Goal: Register for event/course: Sign up to attend an event or enroll in a course

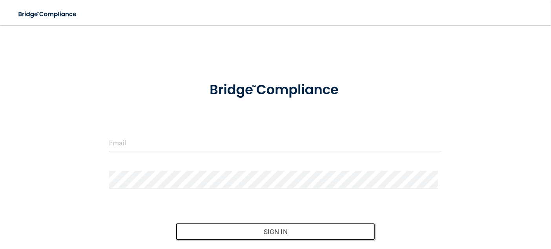
click at [295, 228] on button "Sign In" at bounding box center [275, 231] width 199 height 17
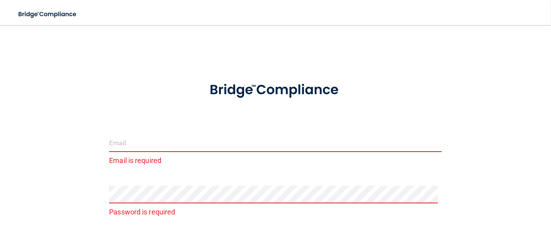
click at [185, 144] on input "email" at bounding box center [275, 143] width 333 height 18
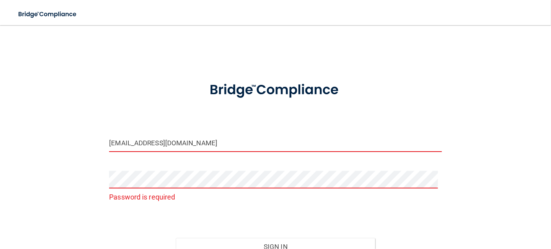
scroll to position [76, 0]
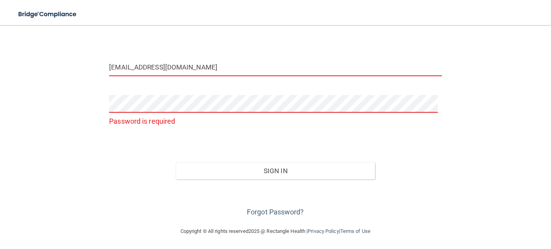
type input "[EMAIL_ADDRESS][DOMAIN_NAME]"
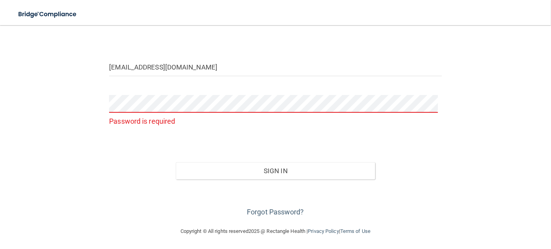
scroll to position [61, 0]
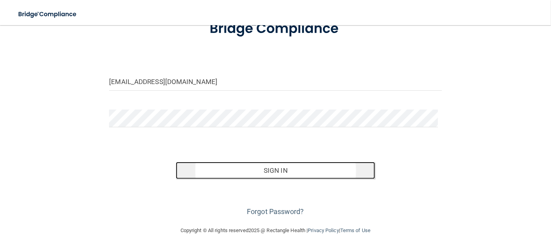
click at [272, 169] on button "Sign In" at bounding box center [275, 170] width 199 height 17
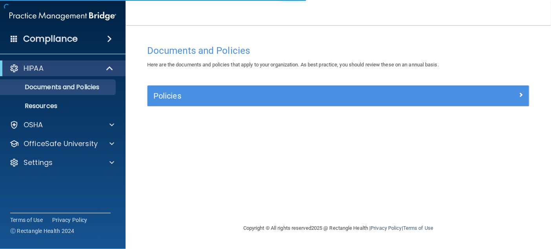
scroll to position [0, 0]
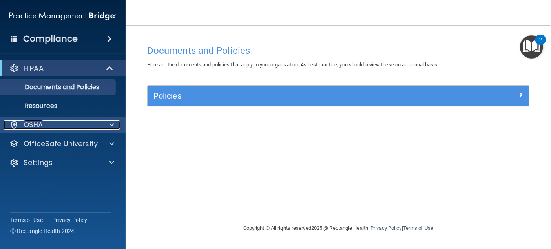
click at [78, 128] on div "OSHA" at bounding box center [52, 124] width 97 height 9
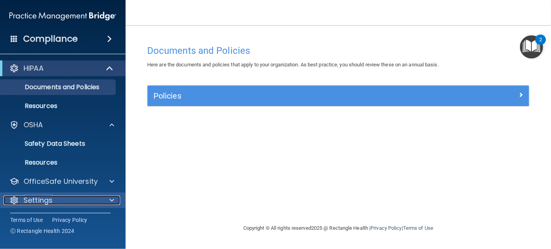
click at [88, 199] on div "Settings" at bounding box center [52, 200] width 97 height 9
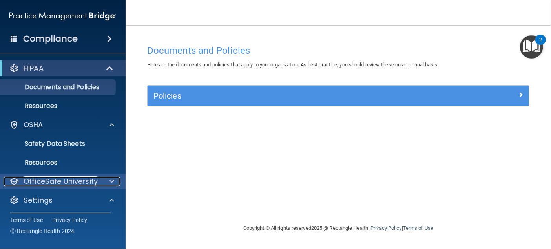
click at [86, 183] on p "OfficeSafe University" at bounding box center [61, 181] width 74 height 9
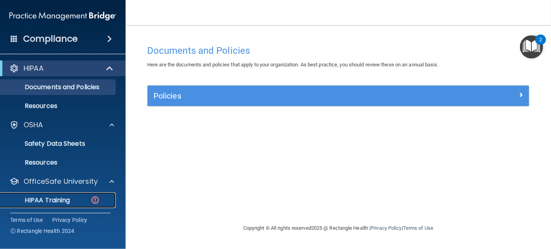
click at [59, 199] on p "HIPAA Training" at bounding box center [37, 200] width 65 height 8
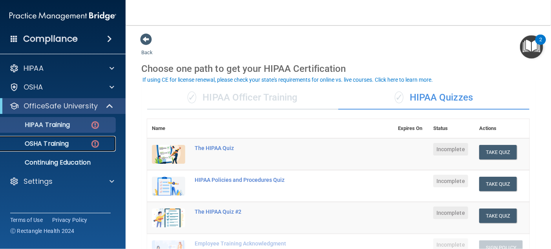
click at [64, 143] on p "OSHA Training" at bounding box center [37, 144] width 64 height 8
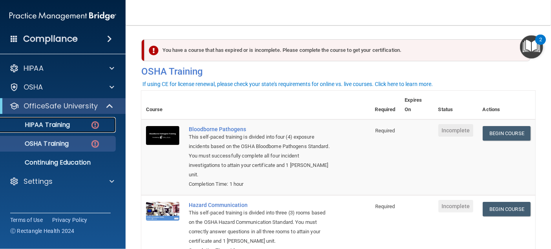
click at [46, 124] on p "HIPAA Training" at bounding box center [37, 125] width 65 height 8
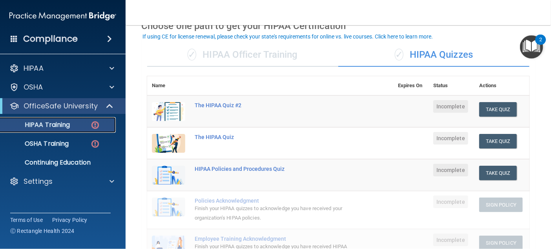
scroll to position [79, 0]
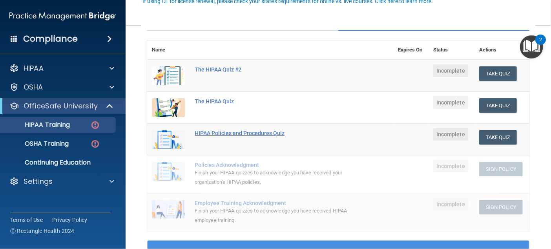
click at [256, 132] on div "HIPAA Policies and Procedures Quiz" at bounding box center [274, 133] width 159 height 6
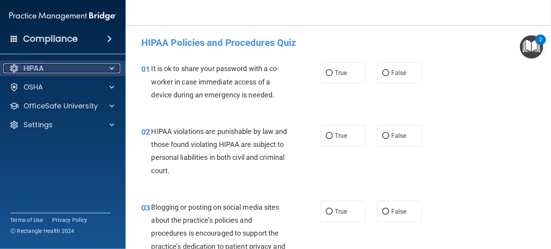
click at [44, 70] on p "HIPAA" at bounding box center [34, 68] width 20 height 9
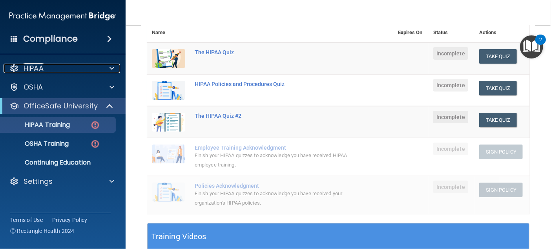
scroll to position [77, 0]
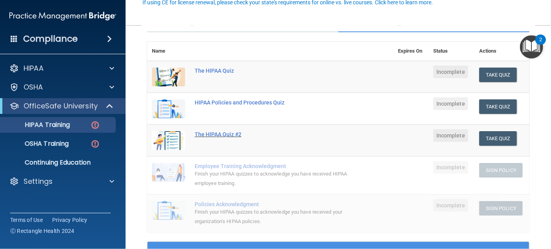
click at [218, 132] on div "The HIPAA Quiz #2" at bounding box center [274, 134] width 159 height 6
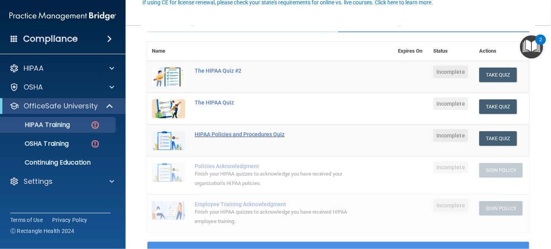
click at [235, 135] on div "HIPAA Policies and Procedures Quiz" at bounding box center [274, 134] width 159 height 6
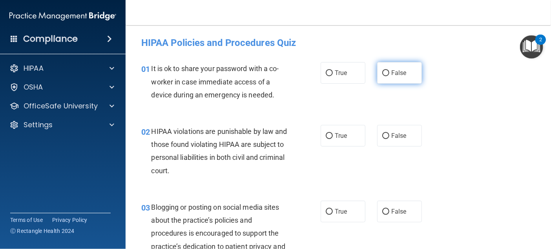
click at [391, 75] on span "False" at bounding box center [398, 72] width 15 height 7
click at [390, 75] on input "False" at bounding box center [385, 73] width 7 height 6
radio input "true"
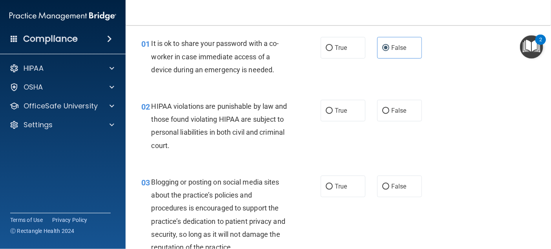
scroll to position [39, 0]
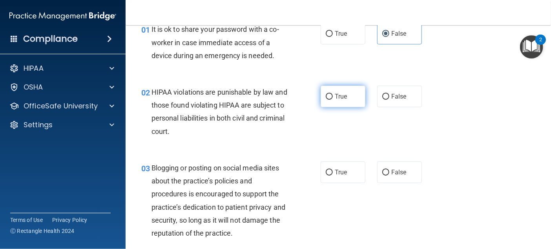
click at [326, 96] on input "True" at bounding box center [329, 97] width 7 height 6
radio input "true"
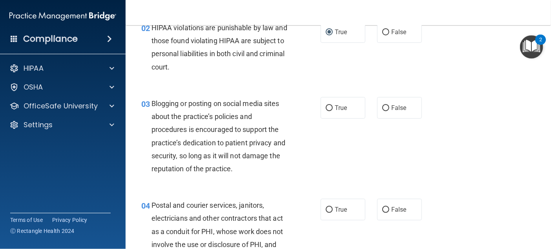
scroll to position [118, 0]
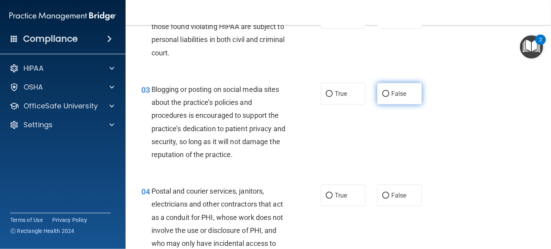
click at [386, 93] on label "False" at bounding box center [399, 94] width 45 height 22
click at [386, 93] on input "False" at bounding box center [385, 94] width 7 height 6
radio input "true"
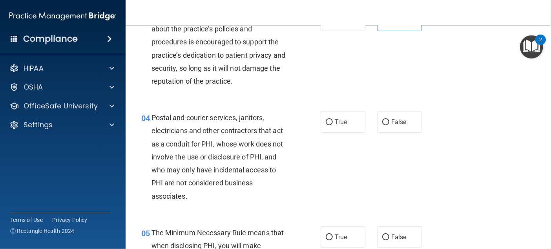
scroll to position [196, 0]
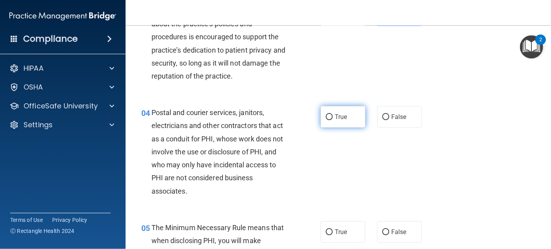
click at [340, 113] on span "True" at bounding box center [341, 116] width 12 height 7
click at [333, 114] on input "True" at bounding box center [329, 117] width 7 height 6
radio input "true"
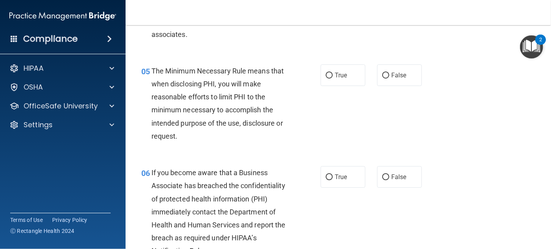
scroll to position [353, 0]
click at [326, 72] on input "True" at bounding box center [329, 75] width 7 height 6
radio input "true"
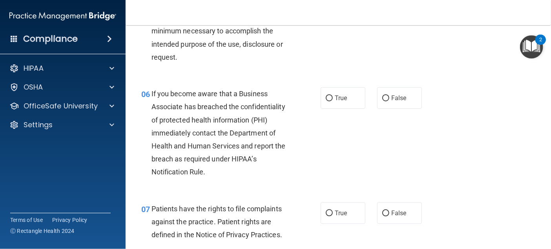
scroll to position [471, 0]
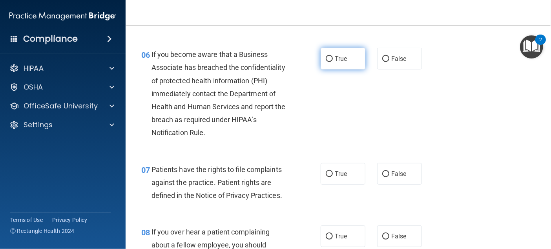
click at [329, 52] on label "True" at bounding box center [343, 59] width 45 height 22
click at [329, 56] on input "True" at bounding box center [329, 59] width 7 height 6
radio input "true"
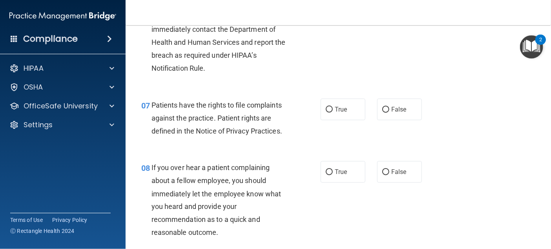
scroll to position [550, 0]
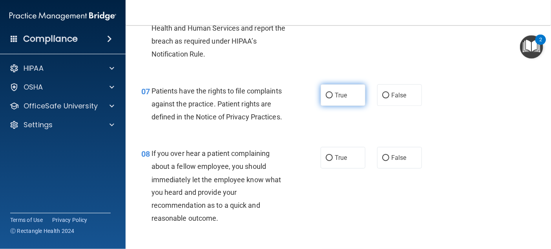
click at [335, 95] on span "True" at bounding box center [341, 94] width 12 height 7
click at [333, 95] on input "True" at bounding box center [329, 96] width 7 height 6
radio input "true"
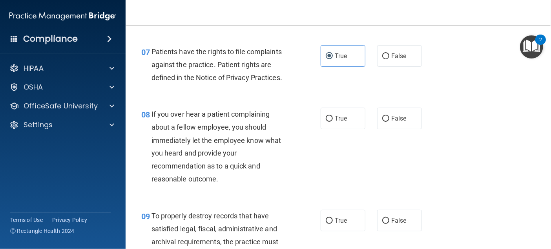
scroll to position [628, 0]
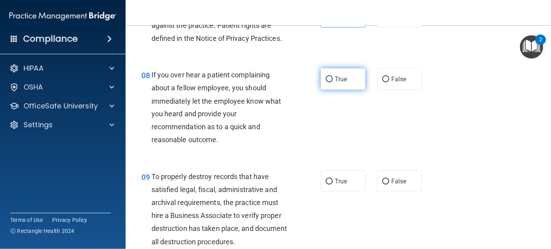
click at [327, 84] on label "True" at bounding box center [343, 79] width 45 height 22
click at [327, 82] on input "True" at bounding box center [329, 80] width 7 height 6
radio input "true"
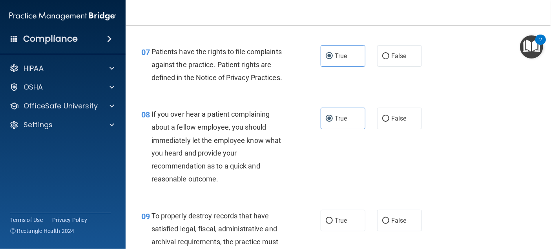
scroll to position [668, 0]
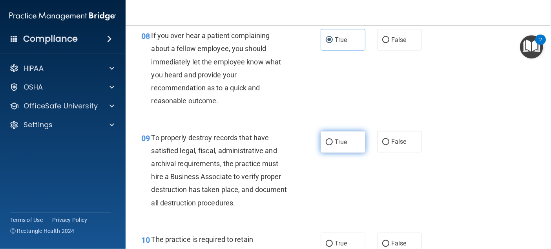
click at [328, 139] on input "True" at bounding box center [329, 142] width 7 height 6
radio input "true"
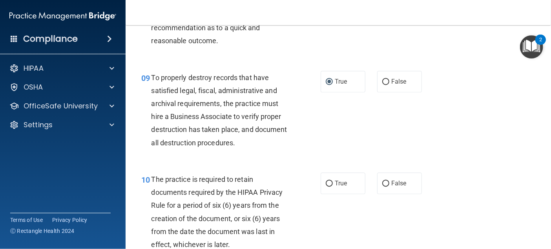
scroll to position [785, 0]
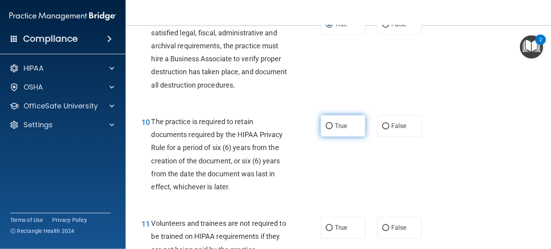
click at [330, 130] on label "True" at bounding box center [343, 126] width 45 height 22
click at [330, 129] on input "True" at bounding box center [329, 126] width 7 height 6
radio input "true"
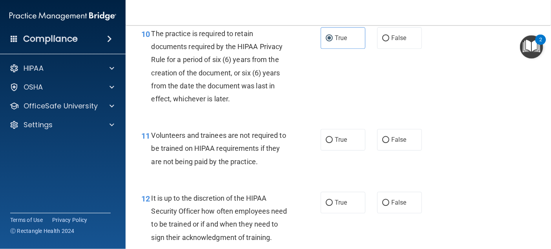
scroll to position [903, 0]
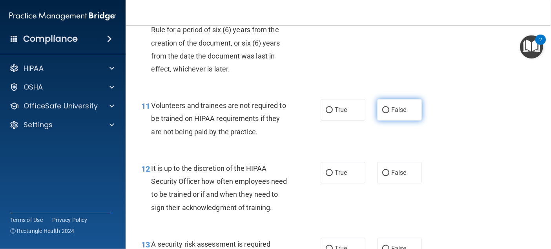
click at [384, 112] on input "False" at bounding box center [385, 110] width 7 height 6
radio input "true"
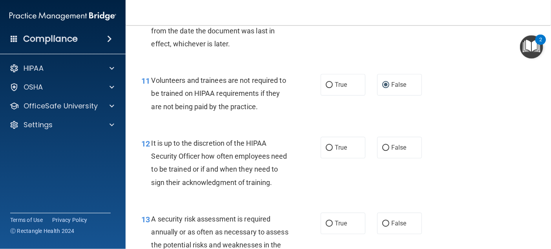
scroll to position [942, 0]
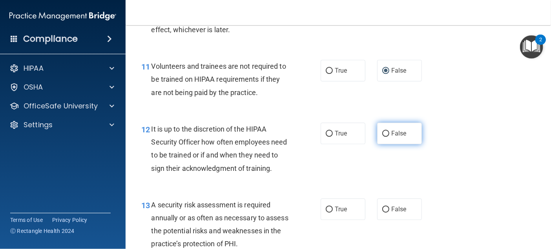
click at [391, 141] on label "False" at bounding box center [399, 134] width 45 height 22
click at [390, 137] on input "False" at bounding box center [385, 134] width 7 height 6
radio input "true"
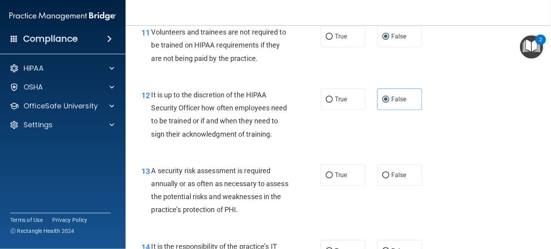
scroll to position [1099, 0]
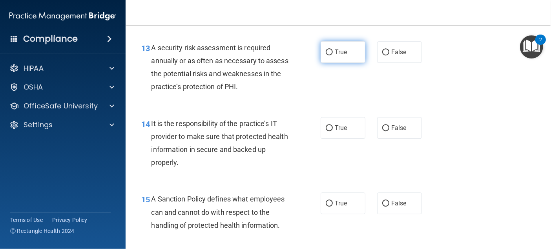
click at [338, 56] on span "True" at bounding box center [341, 51] width 12 height 7
click at [333, 55] on input "True" at bounding box center [329, 52] width 7 height 6
radio input "true"
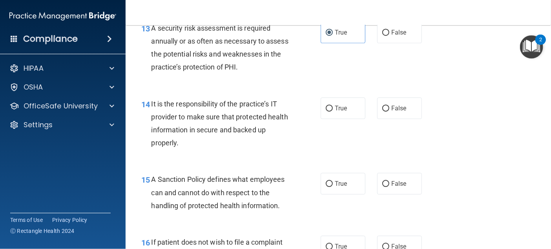
scroll to position [1139, 0]
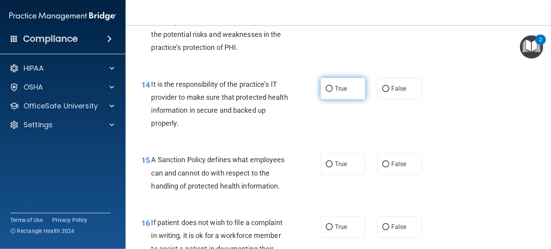
click at [321, 99] on label "True" at bounding box center [343, 89] width 45 height 22
click at [326, 92] on input "True" at bounding box center [329, 89] width 7 height 6
radio input "true"
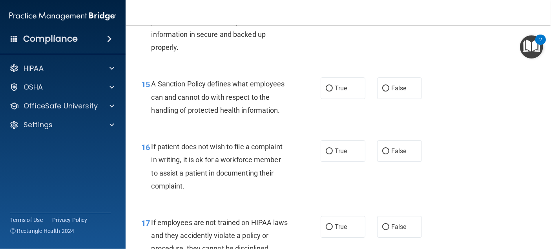
scroll to position [1217, 0]
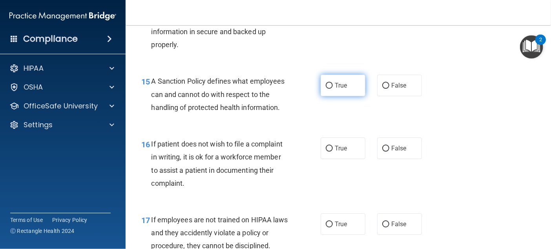
click at [325, 96] on label "True" at bounding box center [343, 86] width 45 height 22
click at [326, 89] on input "True" at bounding box center [329, 86] width 7 height 6
radio input "true"
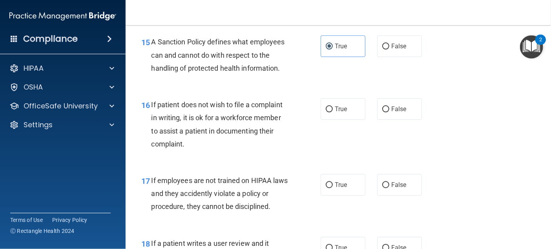
scroll to position [1296, 0]
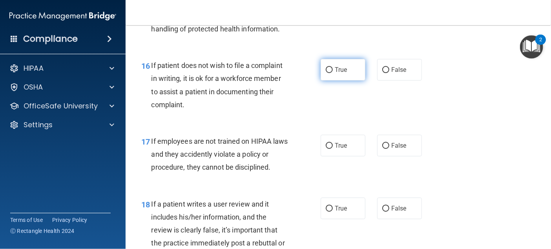
click at [326, 73] on input "True" at bounding box center [329, 70] width 7 height 6
radio input "true"
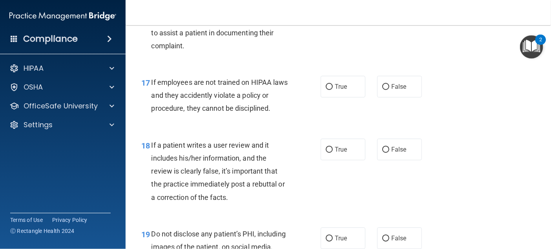
scroll to position [1374, 0]
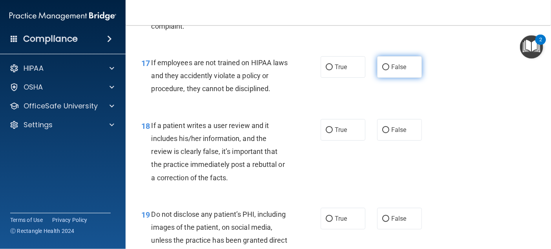
click at [391, 71] on span "False" at bounding box center [398, 66] width 15 height 7
click at [390, 70] on input "False" at bounding box center [385, 67] width 7 height 6
radio input "true"
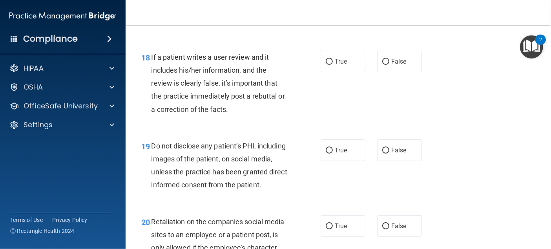
scroll to position [1453, 0]
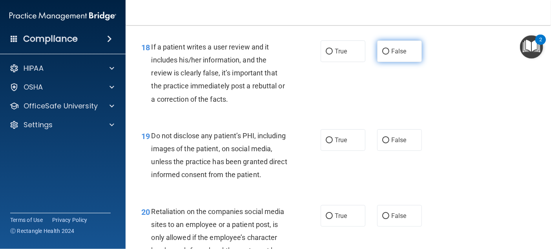
click at [391, 55] on span "False" at bounding box center [398, 51] width 15 height 7
click at [390, 55] on input "False" at bounding box center [385, 52] width 7 height 6
radio input "true"
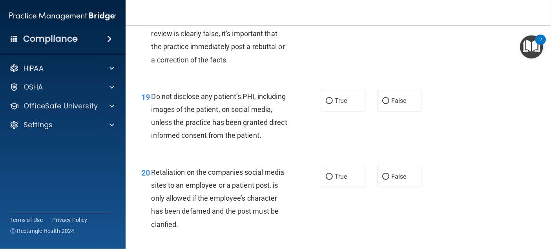
scroll to position [1531, 0]
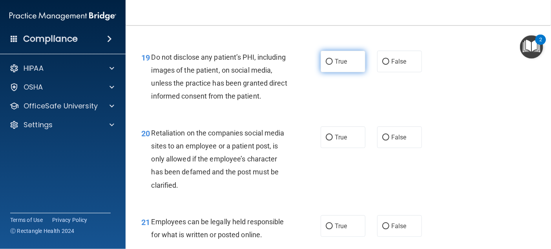
click at [321, 72] on label "True" at bounding box center [343, 62] width 45 height 22
click at [326, 65] on input "True" at bounding box center [329, 62] width 7 height 6
radio input "true"
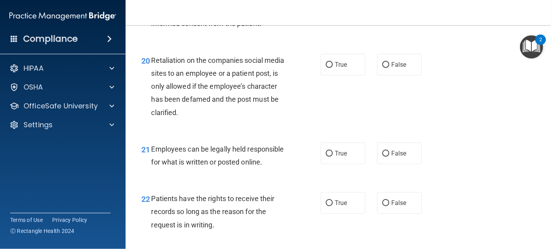
scroll to position [1610, 0]
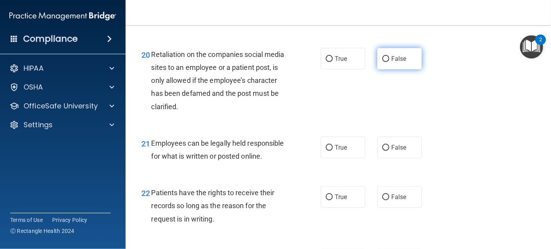
click at [391, 62] on span "False" at bounding box center [398, 58] width 15 height 7
click at [390, 62] on input "False" at bounding box center [385, 59] width 7 height 6
radio input "true"
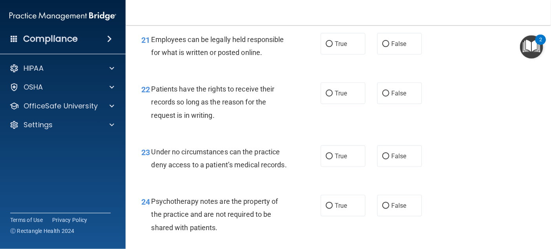
scroll to position [1728, 0]
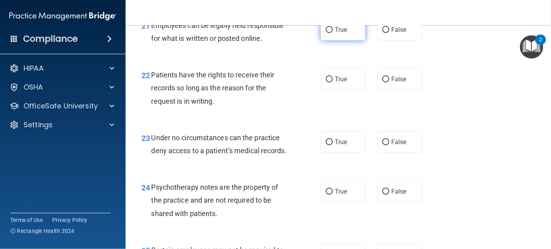
click at [321, 40] on label "True" at bounding box center [343, 30] width 45 height 22
click at [326, 33] on input "True" at bounding box center [329, 30] width 7 height 6
radio input "true"
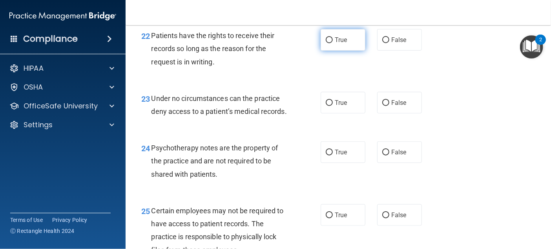
click at [328, 51] on label "True" at bounding box center [343, 40] width 45 height 22
click at [328, 43] on input "True" at bounding box center [329, 40] width 7 height 6
radio input "true"
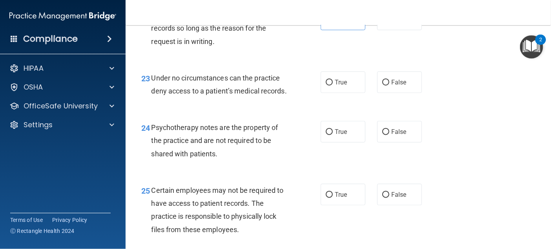
scroll to position [1806, 0]
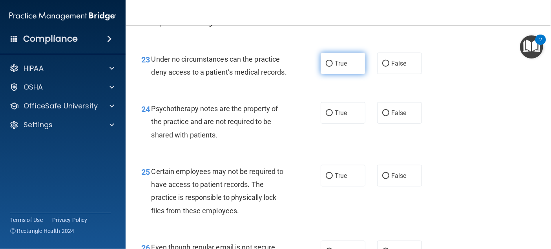
click at [327, 74] on label "True" at bounding box center [343, 64] width 45 height 22
click at [327, 67] on input "True" at bounding box center [329, 64] width 7 height 6
radio input "true"
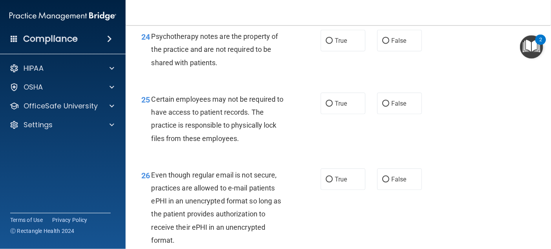
scroll to position [1885, 0]
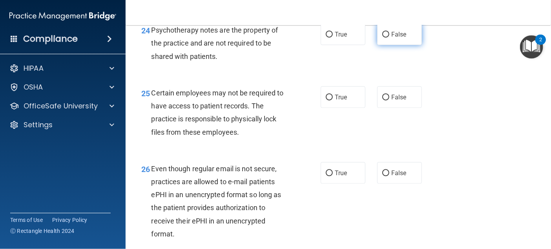
drag, startPoint x: 386, startPoint y: 90, endPoint x: 374, endPoint y: 95, distance: 12.8
click at [386, 45] on label "False" at bounding box center [399, 35] width 45 height 22
click at [386, 38] on input "False" at bounding box center [385, 35] width 7 height 6
radio input "true"
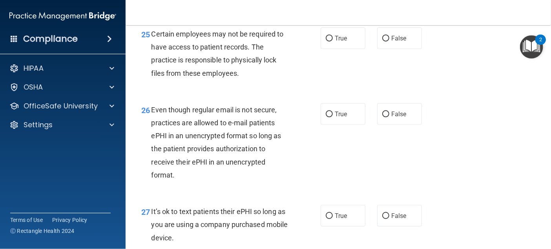
scroll to position [1963, 0]
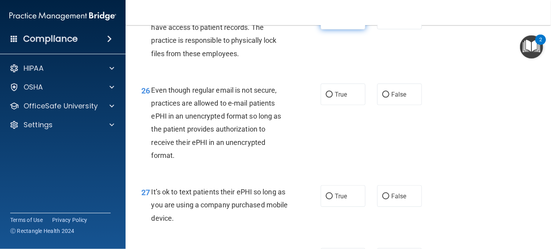
click at [323, 29] on label "True" at bounding box center [343, 19] width 45 height 22
click at [326, 22] on input "True" at bounding box center [329, 19] width 7 height 6
radio input "true"
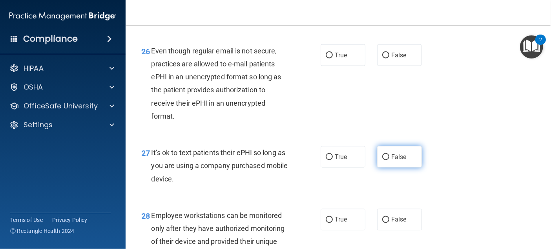
click at [401, 161] on span "False" at bounding box center [398, 156] width 15 height 7
click at [390, 160] on input "False" at bounding box center [385, 157] width 7 height 6
radio input "true"
click at [391, 59] on span "False" at bounding box center [398, 54] width 15 height 7
click at [389, 59] on input "False" at bounding box center [385, 56] width 7 height 6
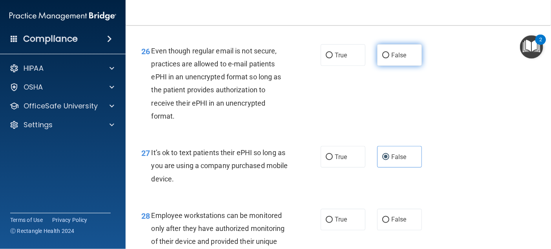
radio input "true"
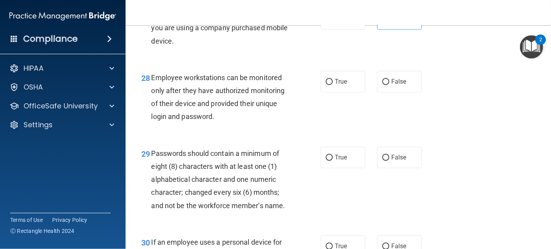
scroll to position [2160, 0]
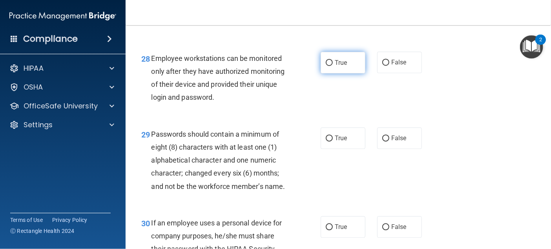
click at [346, 73] on label "True" at bounding box center [343, 63] width 45 height 22
click at [333, 66] on input "True" at bounding box center [329, 63] width 7 height 6
radio input "true"
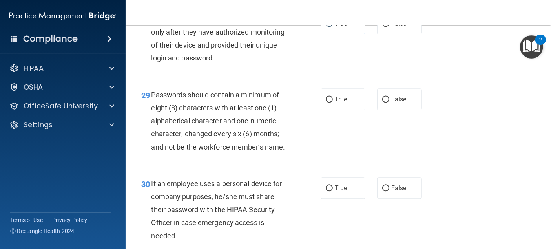
scroll to position [2238, 0]
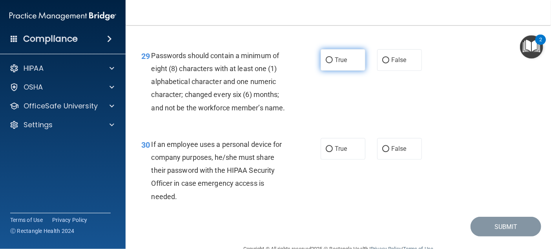
click at [328, 71] on label "True" at bounding box center [343, 60] width 45 height 22
click at [328, 63] on input "True" at bounding box center [329, 60] width 7 height 6
radio input "true"
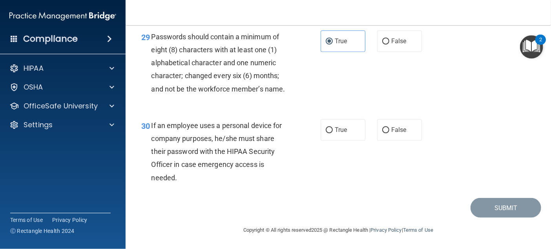
scroll to position [2308, 0]
click at [335, 134] on label "True" at bounding box center [343, 130] width 45 height 22
click at [333, 133] on input "True" at bounding box center [329, 130] width 7 height 6
radio input "true"
click at [495, 210] on button "Submit" at bounding box center [506, 208] width 71 height 20
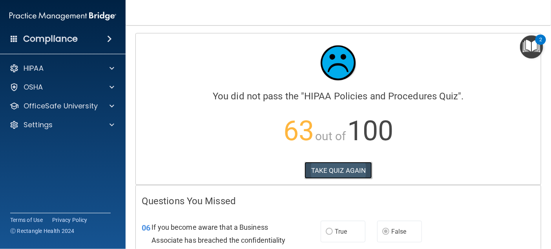
click at [327, 168] on button "TAKE QUIZ AGAIN" at bounding box center [339, 170] width 68 height 17
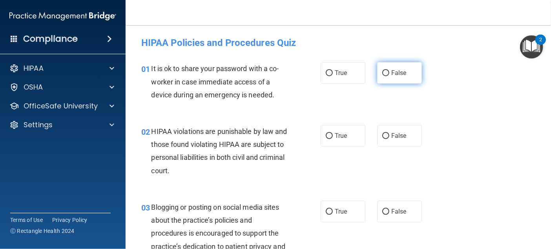
click at [386, 75] on label "False" at bounding box center [399, 73] width 45 height 22
click at [386, 75] on input "False" at bounding box center [385, 73] width 7 height 6
radio input "true"
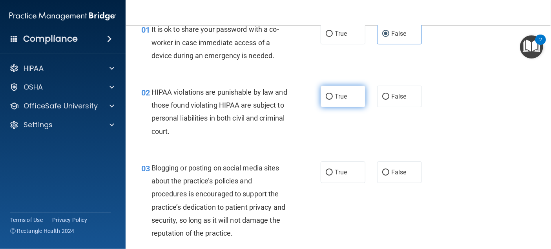
click at [331, 96] on label "True" at bounding box center [343, 97] width 45 height 22
click at [331, 96] on input "True" at bounding box center [329, 97] width 7 height 6
radio input "true"
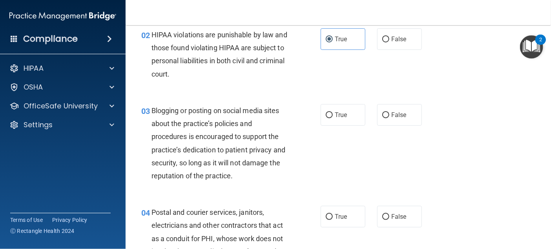
scroll to position [118, 0]
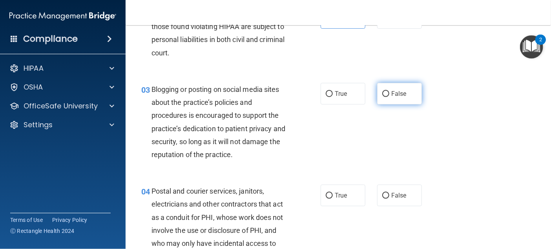
click at [407, 97] on label "False" at bounding box center [399, 94] width 45 height 22
click at [390, 97] on input "False" at bounding box center [385, 94] width 7 height 6
radio input "true"
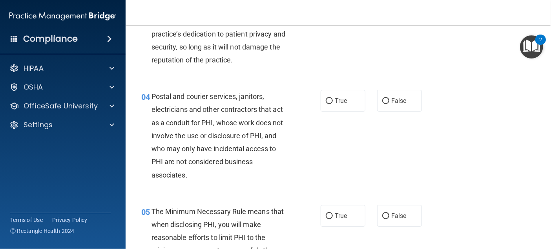
scroll to position [236, 0]
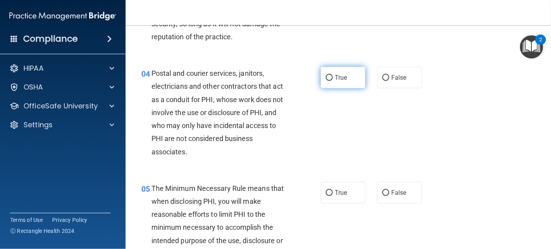
click at [340, 79] on span "True" at bounding box center [341, 77] width 12 height 7
click at [333, 79] on input "True" at bounding box center [329, 78] width 7 height 6
radio input "true"
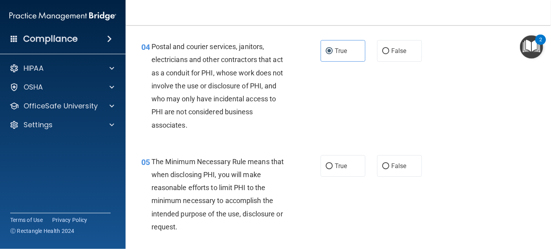
scroll to position [314, 0]
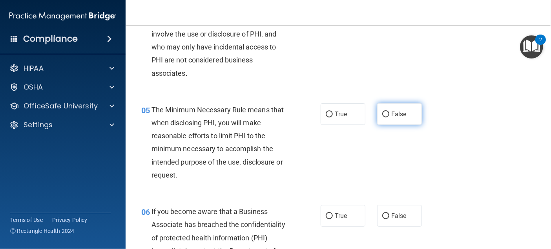
drag, startPoint x: 395, startPoint y: 118, endPoint x: 390, endPoint y: 121, distance: 6.5
click at [395, 117] on label "False" at bounding box center [399, 114] width 45 height 22
click at [390, 117] on input "False" at bounding box center [385, 115] width 7 height 6
radio input "true"
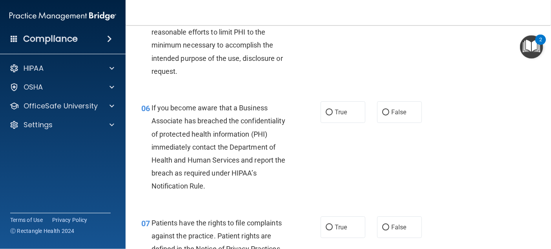
scroll to position [432, 0]
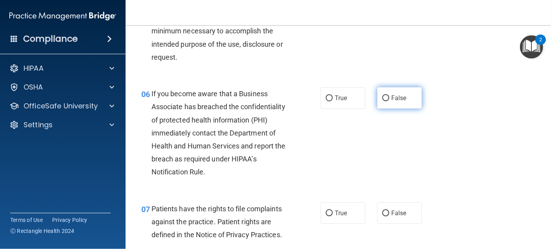
click at [382, 98] on input "False" at bounding box center [385, 98] width 7 height 6
radio input "true"
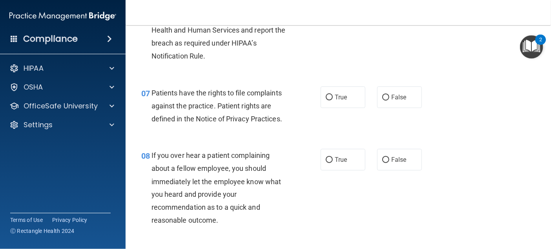
scroll to position [550, 0]
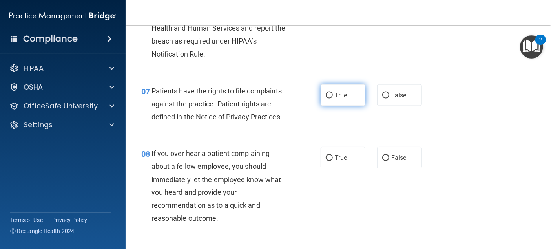
click at [328, 97] on input "True" at bounding box center [329, 96] width 7 height 6
radio input "true"
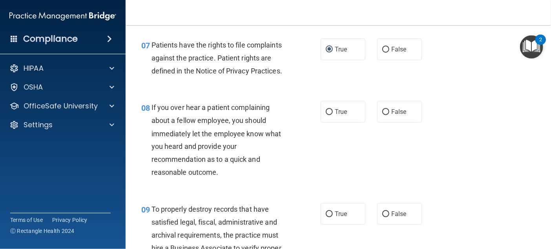
scroll to position [628, 0]
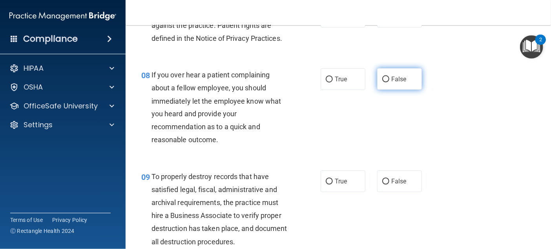
click at [393, 80] on span "False" at bounding box center [398, 78] width 15 height 7
click at [390, 80] on input "False" at bounding box center [385, 80] width 7 height 6
radio input "true"
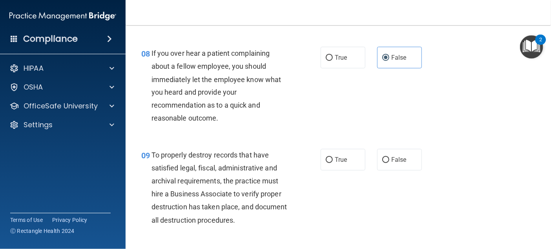
scroll to position [707, 0]
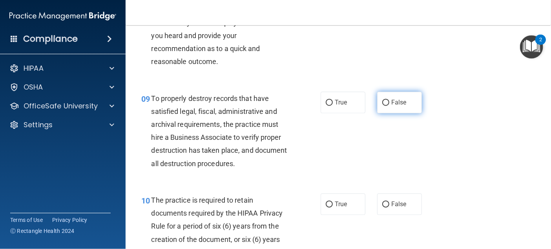
click at [394, 103] on span "False" at bounding box center [398, 102] width 15 height 7
click at [390, 103] on input "False" at bounding box center [385, 103] width 7 height 6
radio input "true"
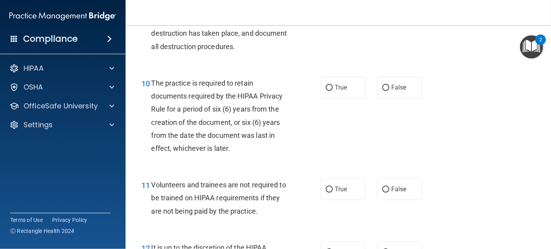
scroll to position [825, 0]
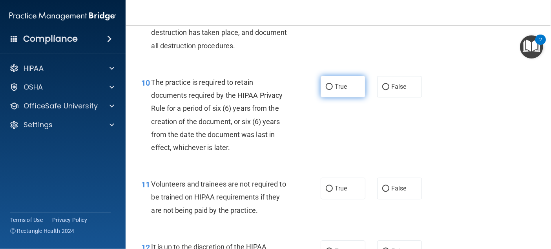
click at [321, 95] on label "True" at bounding box center [343, 87] width 45 height 22
click at [326, 90] on input "True" at bounding box center [329, 87] width 7 height 6
radio input "true"
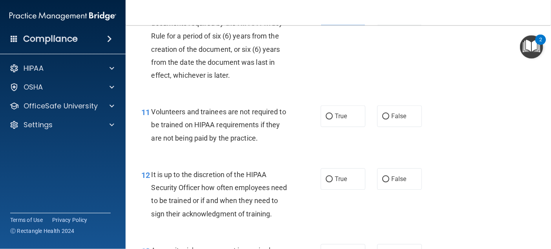
scroll to position [903, 0]
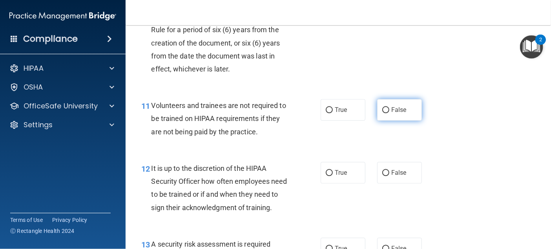
click at [396, 112] on span "False" at bounding box center [398, 109] width 15 height 7
click at [390, 112] on input "False" at bounding box center [385, 110] width 7 height 6
radio input "true"
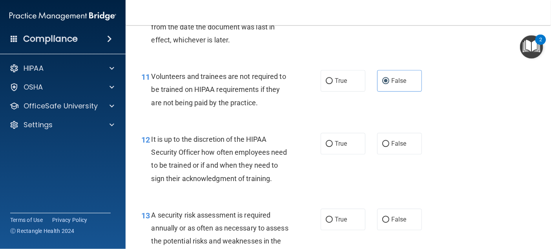
scroll to position [982, 0]
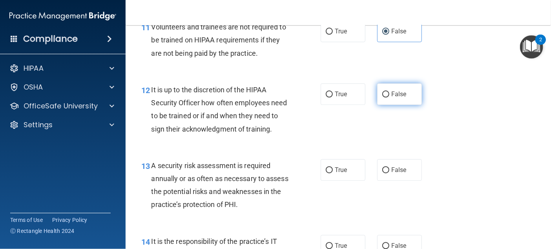
click at [413, 95] on label "False" at bounding box center [399, 94] width 45 height 22
click at [390, 95] on input "False" at bounding box center [385, 94] width 7 height 6
radio input "true"
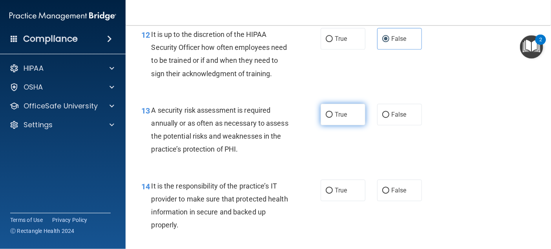
scroll to position [1060, 0]
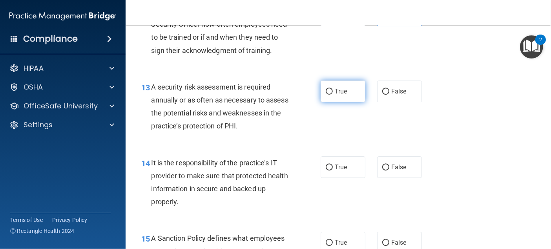
click at [335, 95] on span "True" at bounding box center [341, 91] width 12 height 7
click at [332, 95] on input "True" at bounding box center [329, 92] width 7 height 6
radio input "true"
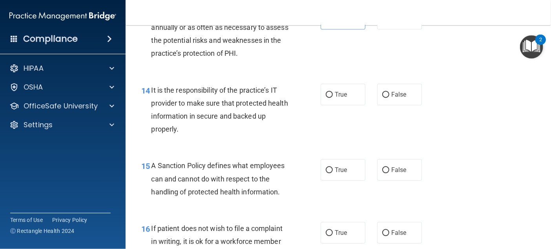
scroll to position [1139, 0]
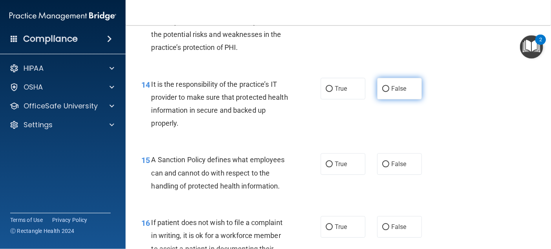
click at [387, 99] on label "False" at bounding box center [399, 89] width 45 height 22
click at [387, 92] on input "False" at bounding box center [385, 89] width 7 height 6
radio input "true"
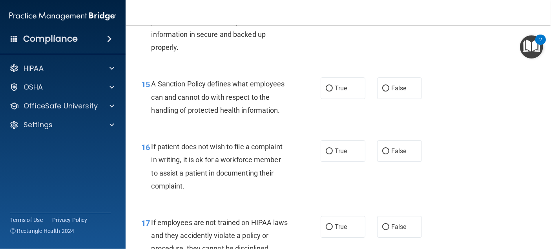
scroll to position [1217, 0]
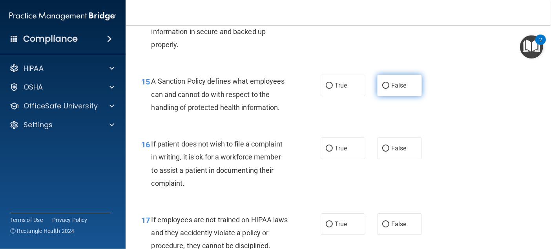
click at [391, 89] on span "False" at bounding box center [398, 85] width 15 height 7
click at [390, 89] on input "False" at bounding box center [385, 86] width 7 height 6
radio input "true"
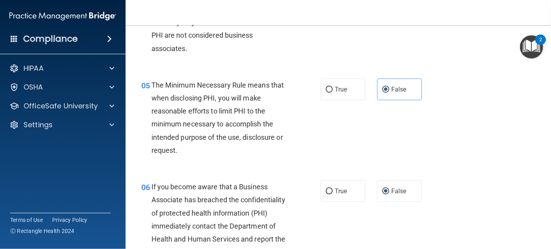
scroll to position [314, 0]
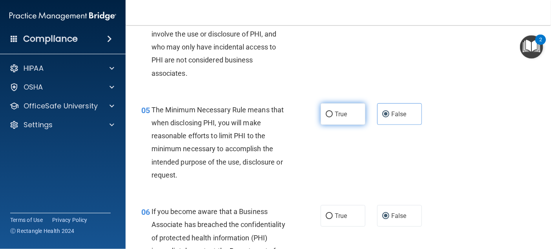
click at [335, 112] on span "True" at bounding box center [341, 113] width 12 height 7
click at [333, 112] on input "True" at bounding box center [329, 115] width 7 height 6
radio input "true"
radio input "false"
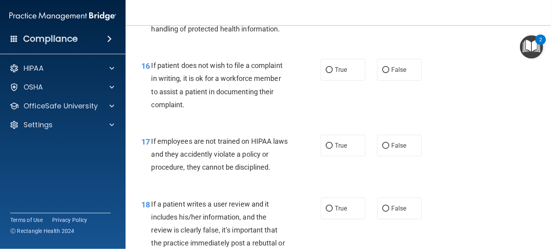
scroll to position [1296, 0]
drag, startPoint x: 334, startPoint y: 96, endPoint x: 327, endPoint y: 101, distance: 8.7
click at [335, 73] on span "True" at bounding box center [341, 69] width 12 height 7
click at [333, 73] on input "True" at bounding box center [329, 70] width 7 height 6
radio input "true"
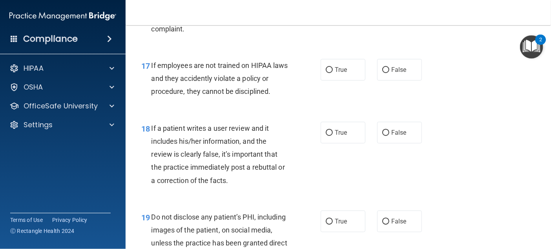
scroll to position [1374, 0]
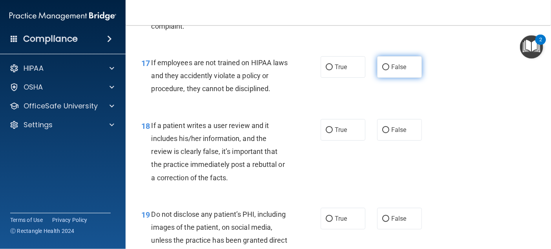
drag, startPoint x: 395, startPoint y: 97, endPoint x: 390, endPoint y: 100, distance: 6.3
click at [395, 78] on label "False" at bounding box center [399, 67] width 45 height 22
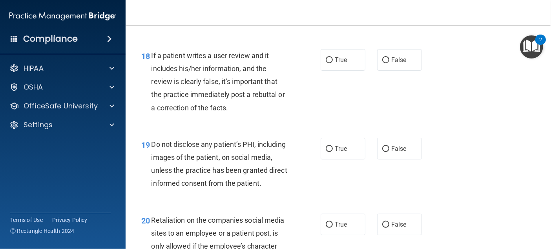
scroll to position [1453, 0]
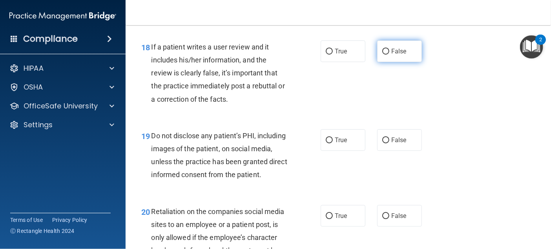
click at [407, 62] on label "False" at bounding box center [399, 51] width 45 height 22
click at [390, 55] on input "False" at bounding box center [385, 52] width 7 height 6
radio input "true"
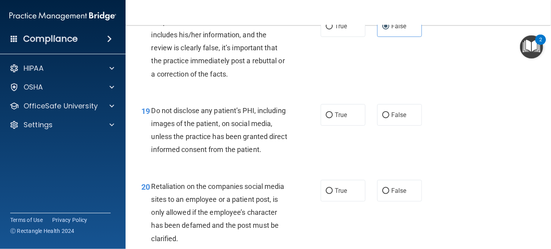
scroll to position [1531, 0]
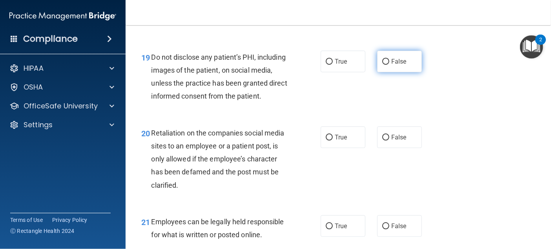
click at [403, 72] on label "False" at bounding box center [399, 62] width 45 height 22
click at [390, 65] on input "False" at bounding box center [385, 62] width 7 height 6
radio input "true"
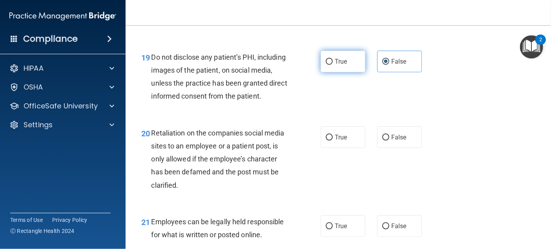
click at [351, 72] on label "True" at bounding box center [343, 62] width 45 height 22
click at [333, 65] on input "True" at bounding box center [329, 62] width 7 height 6
radio input "true"
radio input "false"
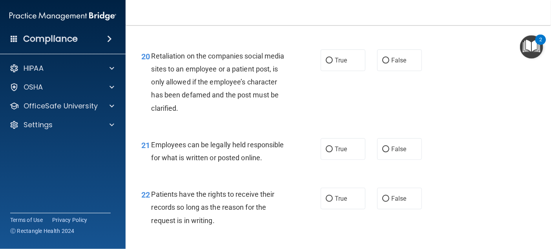
scroll to position [1610, 0]
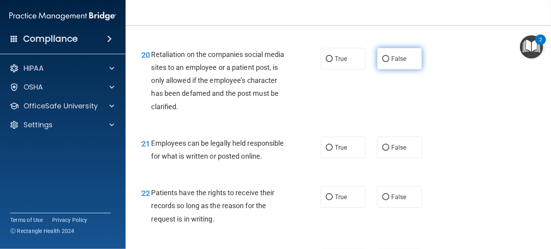
click at [400, 70] on label "False" at bounding box center [399, 59] width 45 height 22
click at [390, 62] on input "False" at bounding box center [385, 59] width 7 height 6
radio input "true"
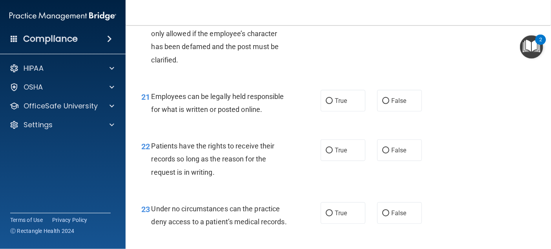
scroll to position [1688, 0]
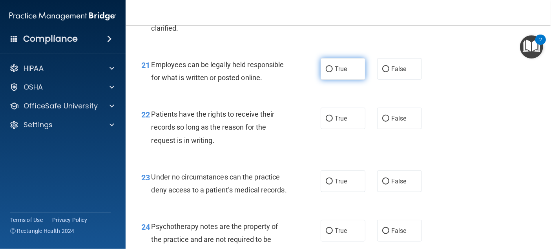
click at [335, 73] on span "True" at bounding box center [341, 68] width 12 height 7
click at [333, 72] on input "True" at bounding box center [329, 69] width 7 height 6
radio input "true"
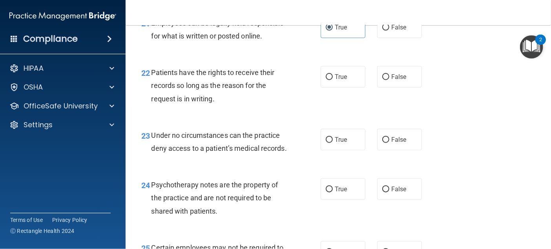
scroll to position [1728, 0]
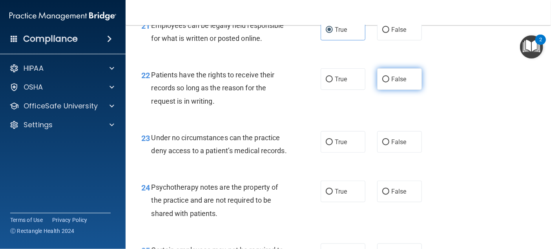
click at [401, 90] on label "False" at bounding box center [399, 79] width 45 height 22
click at [390, 82] on input "False" at bounding box center [385, 80] width 7 height 6
radio input "true"
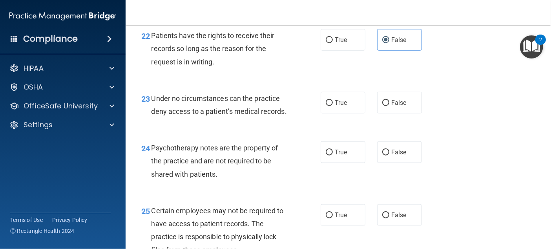
scroll to position [1806, 0]
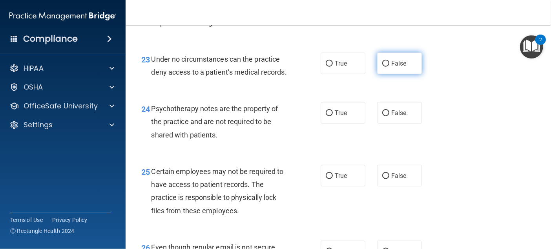
click at [392, 74] on label "False" at bounding box center [399, 64] width 45 height 22
click at [390, 67] on input "False" at bounding box center [385, 64] width 7 height 6
radio input "true"
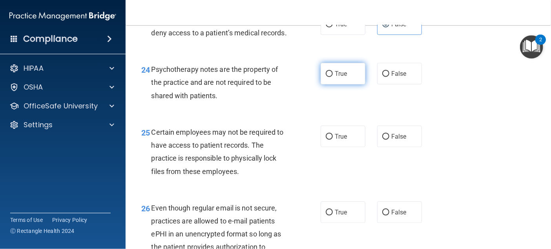
click at [337, 84] on label "True" at bounding box center [343, 74] width 45 height 22
click at [333, 77] on input "True" at bounding box center [329, 74] width 7 height 6
radio input "true"
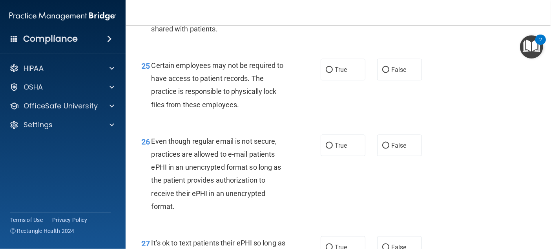
scroll to position [1924, 0]
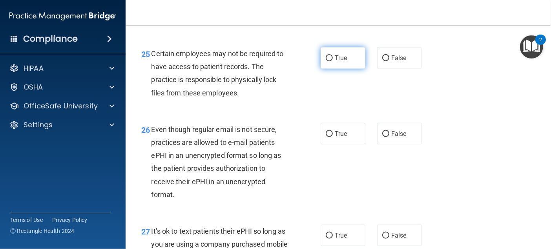
click at [336, 62] on span "True" at bounding box center [341, 57] width 12 height 7
click at [333, 61] on input "True" at bounding box center [329, 58] width 7 height 6
radio input "true"
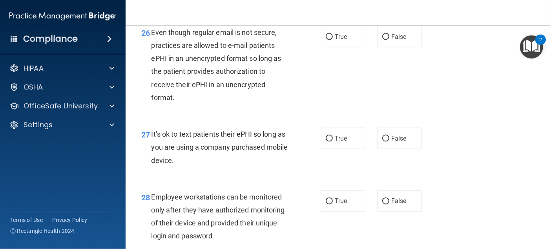
scroll to position [2042, 0]
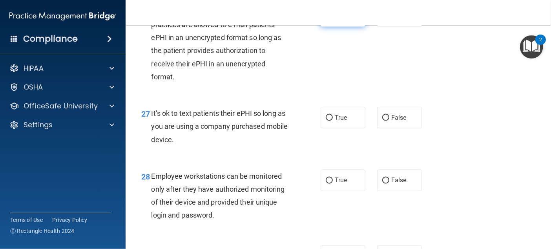
click at [337, 27] on label "True" at bounding box center [343, 16] width 45 height 22
click at [333, 19] on input "True" at bounding box center [329, 16] width 7 height 6
radio input "true"
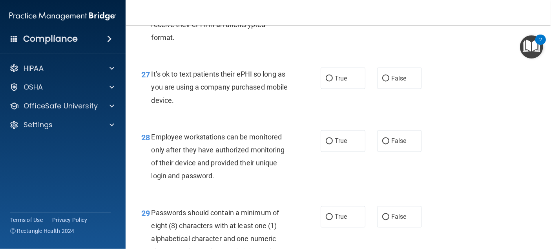
scroll to position [2120, 0]
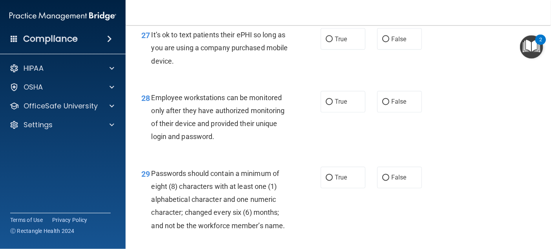
click at [371, 50] on div "True False" at bounding box center [375, 39] width 108 height 22
click at [377, 50] on label "False" at bounding box center [399, 39] width 45 height 22
click at [382, 42] on input "False" at bounding box center [385, 40] width 7 height 6
radio input "true"
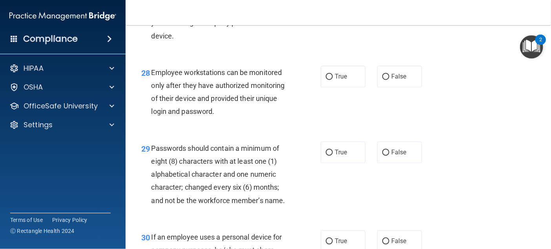
scroll to position [2160, 0]
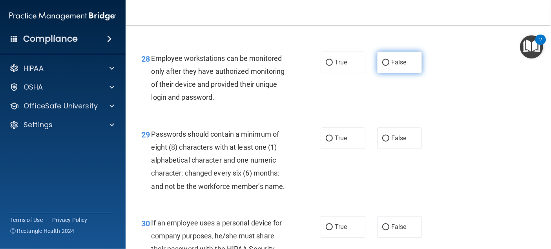
click at [382, 66] on input "False" at bounding box center [385, 63] width 7 height 6
radio input "true"
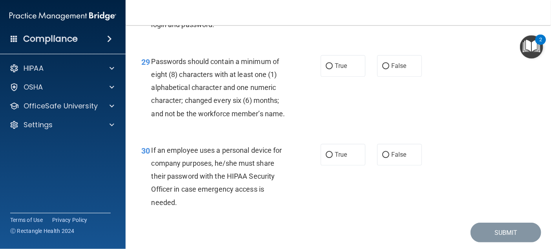
scroll to position [2238, 0]
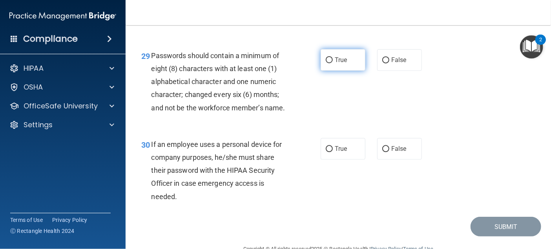
click at [336, 71] on label "True" at bounding box center [343, 60] width 45 height 22
click at [333, 63] on input "True" at bounding box center [329, 60] width 7 height 6
radio input "true"
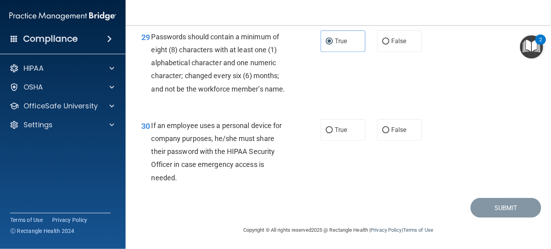
scroll to position [2308, 0]
click at [373, 131] on div "True False" at bounding box center [375, 130] width 108 height 22
click at [382, 132] on input "False" at bounding box center [385, 130] width 7 height 6
radio input "true"
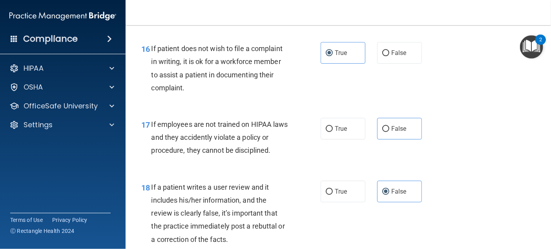
scroll to position [1327, 0]
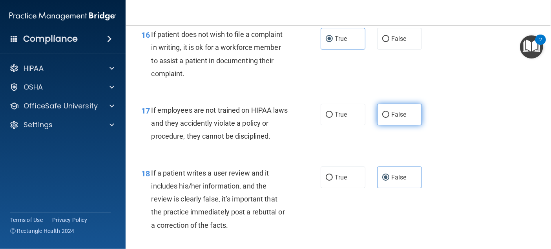
click at [389, 125] on label "False" at bounding box center [399, 115] width 45 height 22
click at [389, 118] on input "False" at bounding box center [385, 115] width 7 height 6
radio input "true"
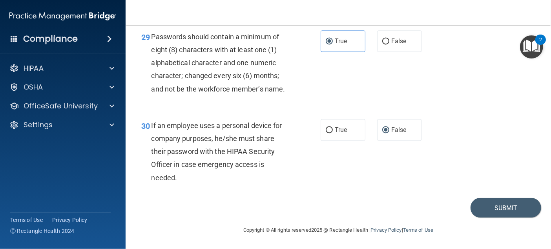
scroll to position [2308, 0]
click at [489, 216] on button "Submit" at bounding box center [506, 208] width 71 height 20
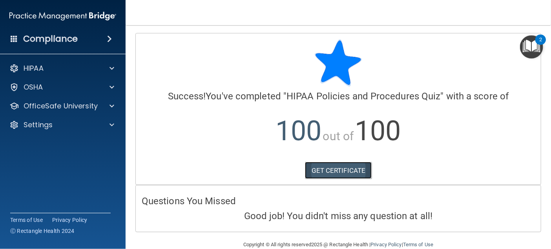
click at [348, 174] on link "GET CERTIFICATE" at bounding box center [338, 170] width 67 height 17
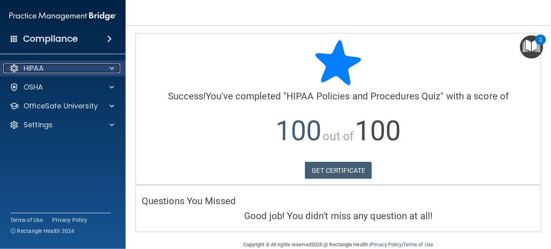
click at [106, 64] on div at bounding box center [111, 68] width 20 height 9
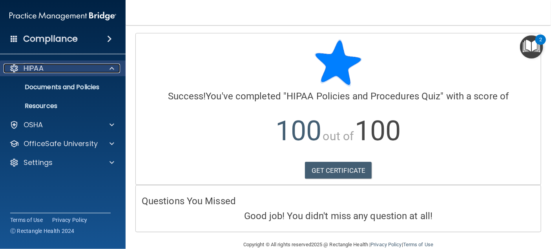
click at [39, 68] on p "HIPAA" at bounding box center [34, 68] width 20 height 9
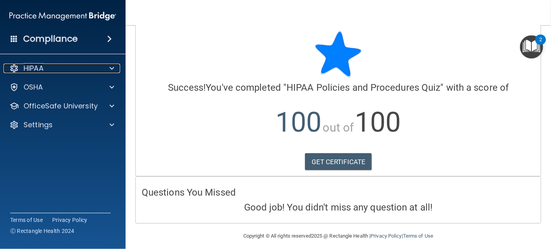
scroll to position [14, 0]
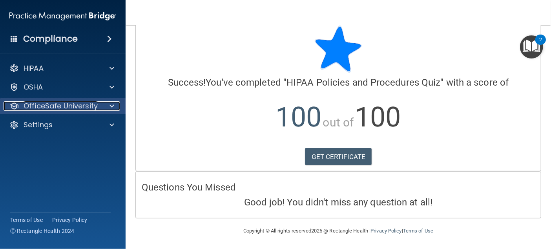
click at [39, 106] on p "OfficeSafe University" at bounding box center [61, 105] width 74 height 9
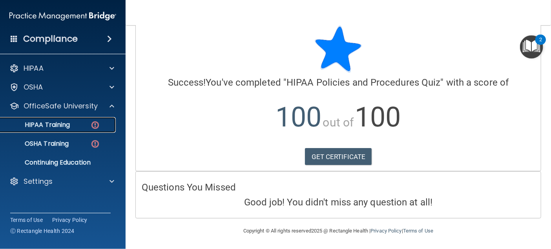
click at [56, 125] on p "HIPAA Training" at bounding box center [37, 125] width 65 height 8
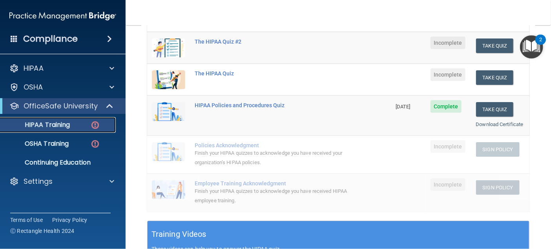
scroll to position [95, 0]
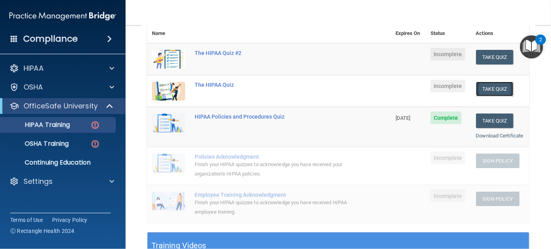
click at [483, 88] on button "Take Quiz" at bounding box center [495, 89] width 38 height 15
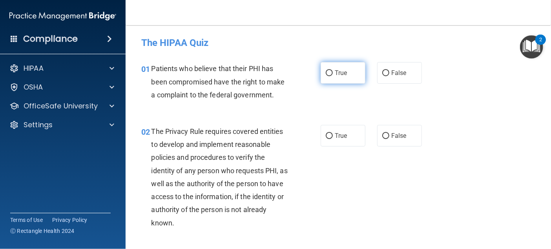
click at [326, 76] on input "True" at bounding box center [329, 73] width 7 height 6
radio input "true"
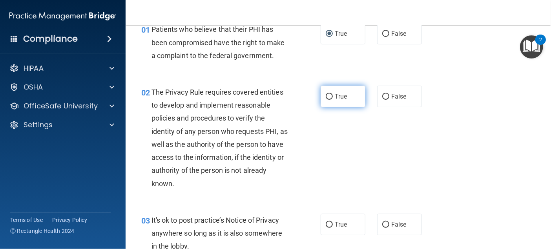
click at [340, 95] on span "True" at bounding box center [341, 96] width 12 height 7
click at [333, 95] on input "True" at bounding box center [329, 97] width 7 height 6
radio input "true"
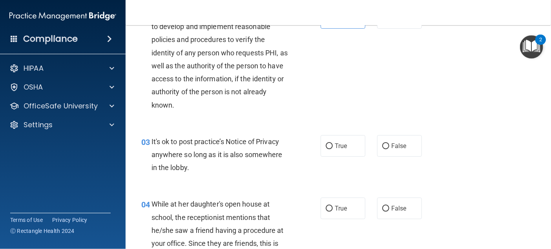
scroll to position [157, 0]
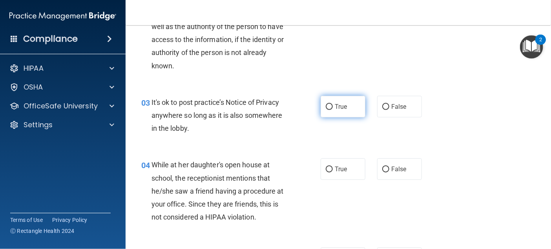
click at [335, 109] on span "True" at bounding box center [341, 106] width 12 height 7
click at [333, 109] on input "True" at bounding box center [329, 107] width 7 height 6
radio input "true"
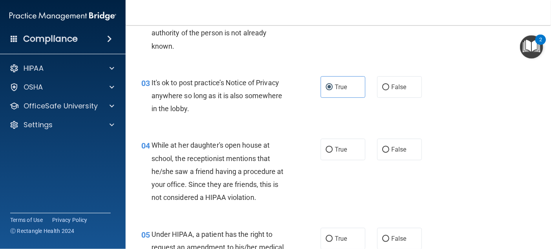
scroll to position [196, 0]
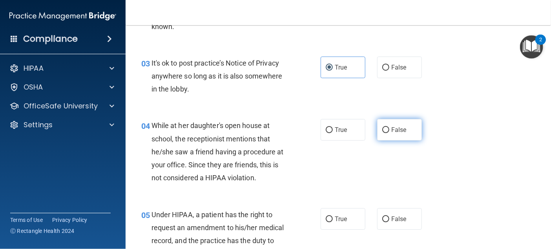
click at [393, 131] on span "False" at bounding box center [398, 129] width 15 height 7
click at [390, 131] on input "False" at bounding box center [385, 130] width 7 height 6
radio input "true"
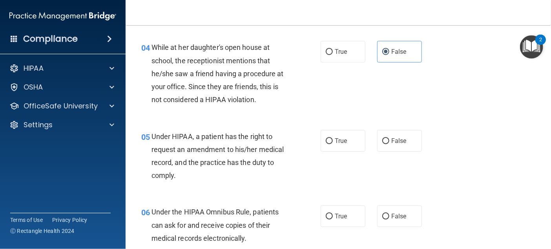
scroll to position [275, 0]
click at [343, 141] on span "True" at bounding box center [341, 140] width 12 height 7
click at [333, 141] on input "True" at bounding box center [329, 141] width 7 height 6
radio input "true"
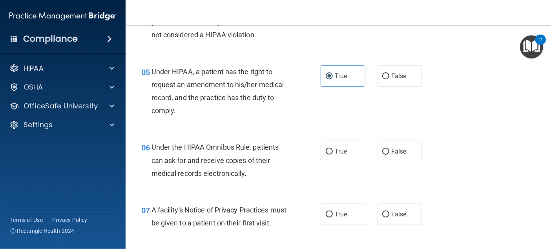
scroll to position [353, 0]
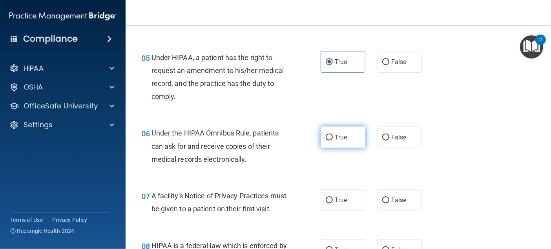
click at [346, 138] on label "True" at bounding box center [343, 137] width 45 height 22
click at [333, 138] on input "True" at bounding box center [329, 138] width 7 height 6
radio input "true"
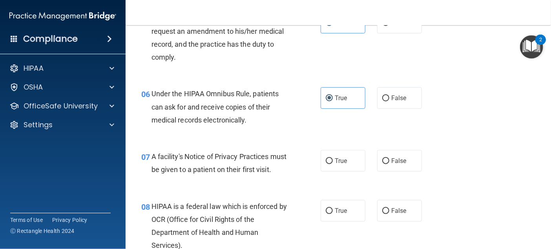
scroll to position [432, 0]
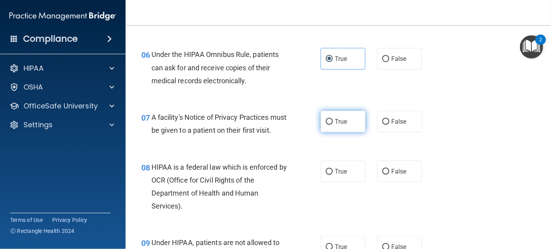
click at [346, 126] on label "True" at bounding box center [343, 122] width 45 height 22
click at [333, 125] on input "True" at bounding box center [329, 122] width 7 height 6
radio input "true"
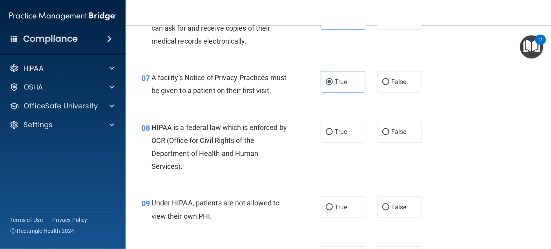
scroll to position [510, 0]
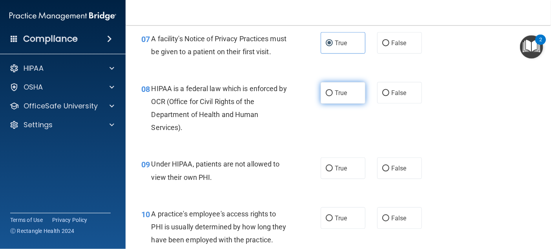
click at [326, 104] on label "True" at bounding box center [343, 93] width 45 height 22
click at [326, 96] on input "True" at bounding box center [329, 93] width 7 height 6
radio input "true"
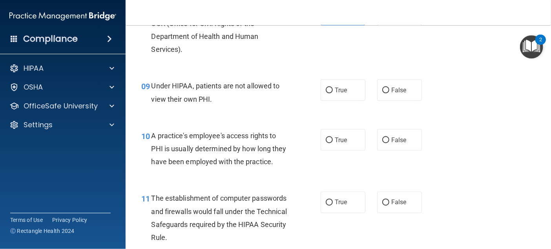
scroll to position [589, 0]
click at [380, 101] on label "False" at bounding box center [399, 90] width 45 height 22
click at [382, 93] on input "False" at bounding box center [385, 90] width 7 height 6
radio input "true"
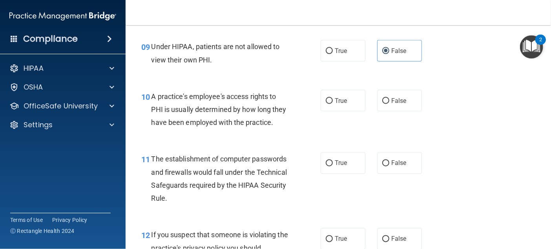
scroll to position [628, 0]
click at [399, 104] on span "False" at bounding box center [398, 100] width 15 height 7
click at [390, 104] on input "False" at bounding box center [385, 101] width 7 height 6
radio input "true"
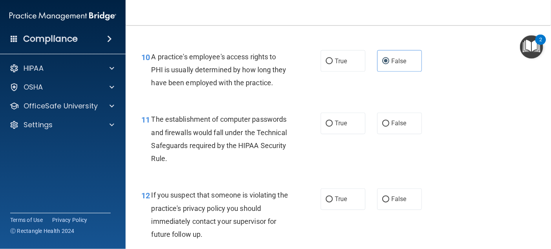
scroll to position [707, 0]
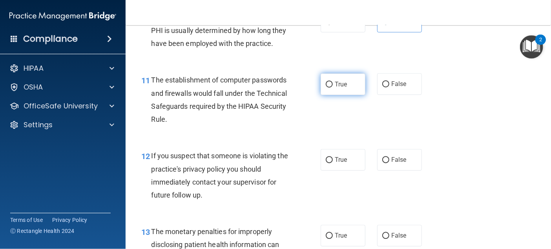
click at [335, 88] on span "True" at bounding box center [341, 83] width 12 height 7
click at [333, 88] on input "True" at bounding box center [329, 85] width 7 height 6
radio input "true"
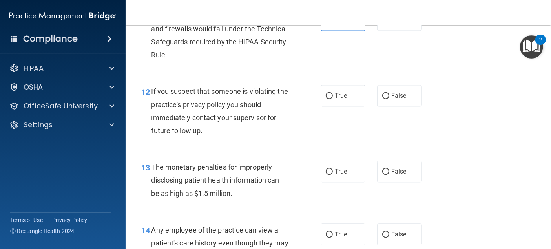
scroll to position [785, 0]
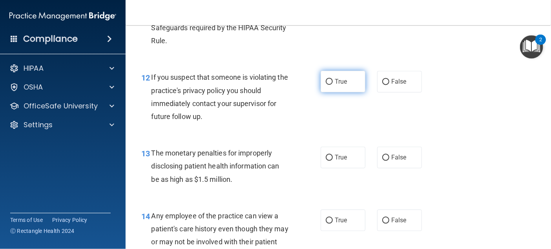
click at [325, 92] on label "True" at bounding box center [343, 82] width 45 height 22
click at [326, 85] on input "True" at bounding box center [329, 82] width 7 height 6
radio input "true"
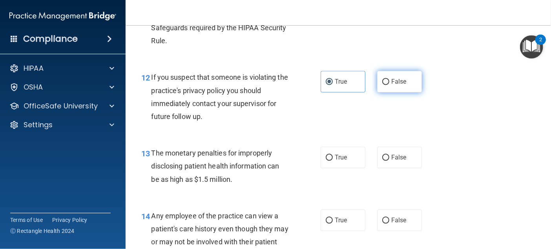
click at [393, 92] on label "False" at bounding box center [399, 82] width 45 height 22
click at [390, 85] on input "False" at bounding box center [385, 82] width 7 height 6
radio input "true"
radio input "false"
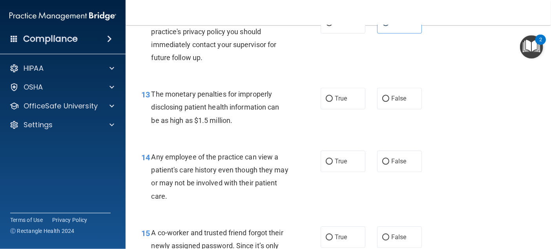
scroll to position [864, 0]
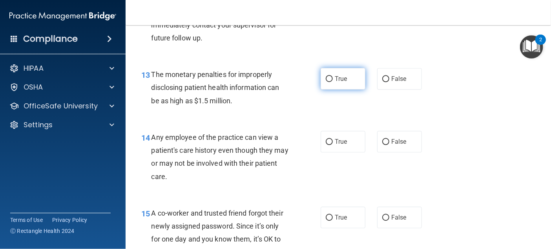
click at [335, 82] on span "True" at bounding box center [341, 78] width 12 height 7
click at [332, 82] on input "True" at bounding box center [329, 79] width 7 height 6
radio input "true"
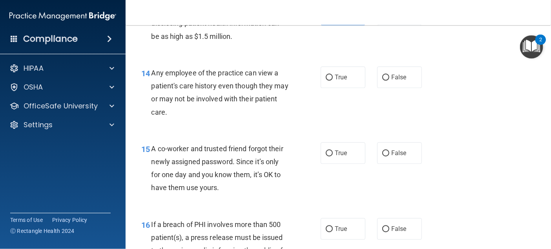
scroll to position [942, 0]
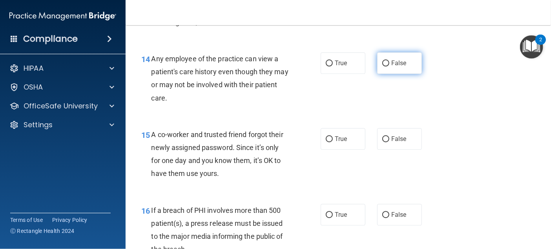
click at [399, 67] on span "False" at bounding box center [398, 62] width 15 height 7
click at [390, 66] on input "False" at bounding box center [385, 63] width 7 height 6
radio input "true"
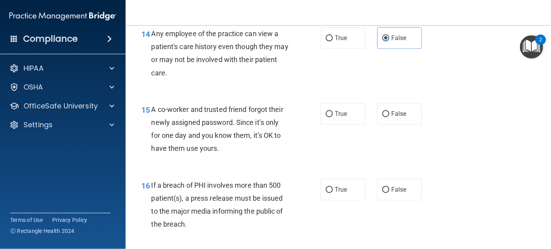
scroll to position [982, 0]
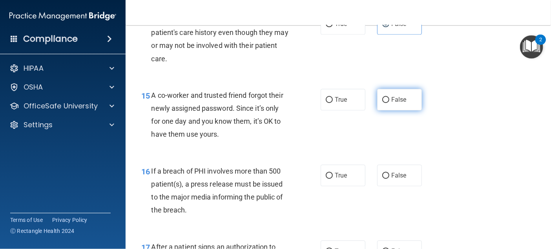
click at [382, 103] on input "False" at bounding box center [385, 100] width 7 height 6
radio input "true"
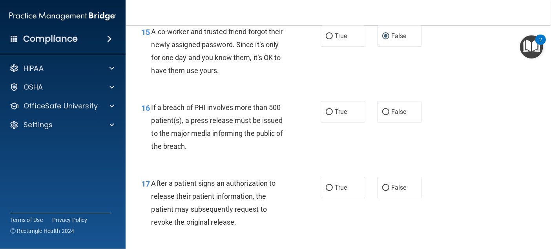
scroll to position [1060, 0]
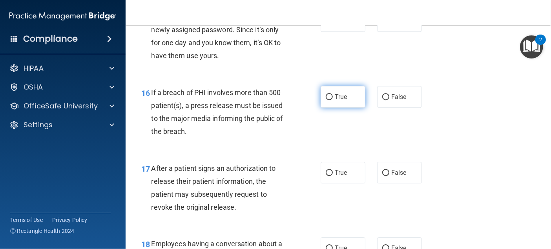
click at [327, 100] on input "True" at bounding box center [329, 97] width 7 height 6
radio input "true"
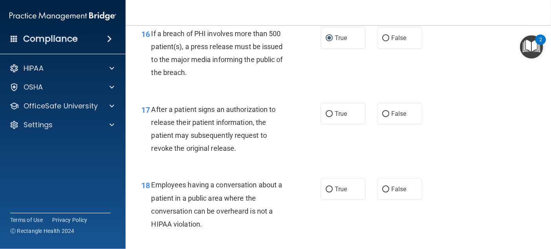
scroll to position [1139, 0]
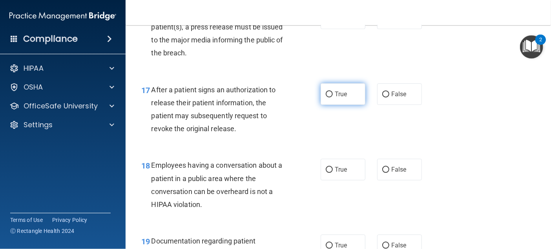
click at [343, 98] on span "True" at bounding box center [341, 93] width 12 height 7
click at [333, 97] on input "True" at bounding box center [329, 94] width 7 height 6
radio input "true"
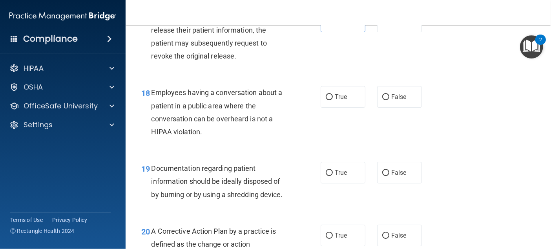
scroll to position [1217, 0]
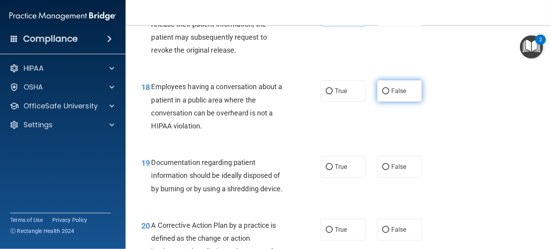
click at [404, 102] on label "False" at bounding box center [399, 91] width 45 height 22
click at [390, 94] on input "False" at bounding box center [385, 91] width 7 height 6
radio input "true"
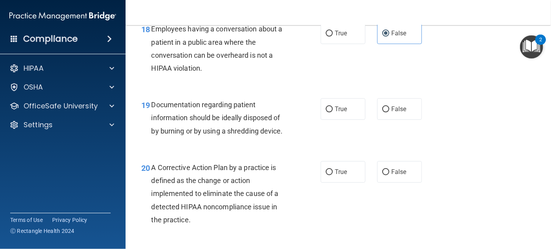
scroll to position [1296, 0]
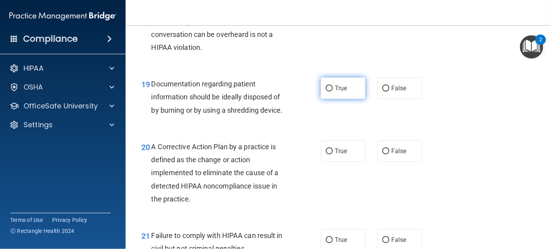
click at [335, 92] on span "True" at bounding box center [341, 87] width 12 height 7
click at [333, 91] on input "True" at bounding box center [329, 89] width 7 height 6
radio input "true"
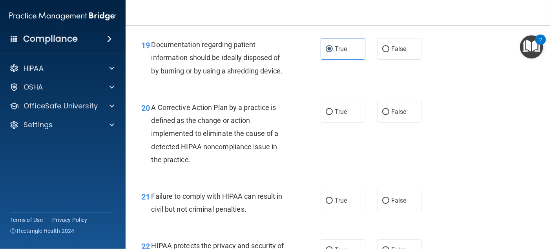
scroll to position [1374, 0]
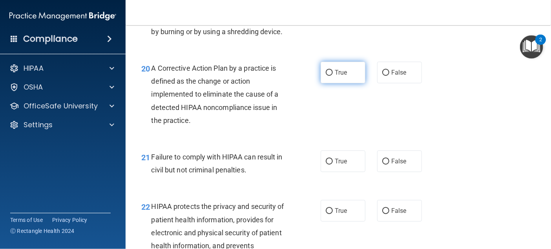
click at [340, 76] on span "True" at bounding box center [341, 72] width 12 height 7
click at [333, 76] on input "True" at bounding box center [329, 73] width 7 height 6
radio input "true"
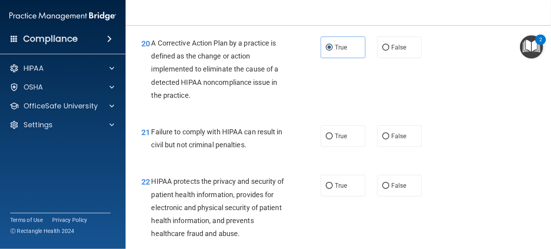
scroll to position [1453, 0]
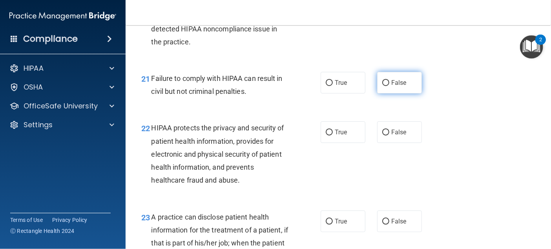
click at [391, 86] on span "False" at bounding box center [398, 82] width 15 height 7
click at [389, 86] on input "False" at bounding box center [385, 83] width 7 height 6
radio input "true"
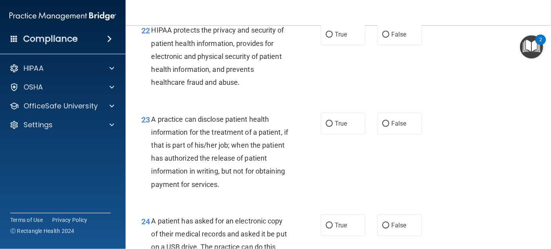
scroll to position [1531, 0]
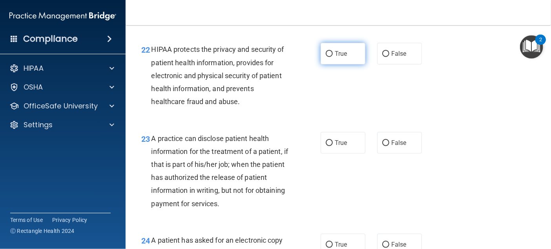
click at [343, 57] on span "True" at bounding box center [341, 53] width 12 height 7
click at [333, 57] on input "True" at bounding box center [329, 54] width 7 height 6
radio input "true"
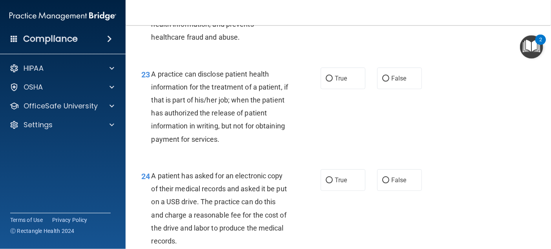
scroll to position [1610, 0]
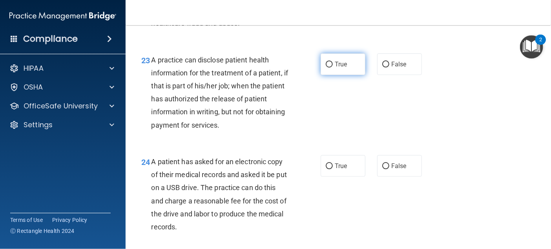
drag, startPoint x: 334, startPoint y: 92, endPoint x: 330, endPoint y: 95, distance: 4.5
click at [335, 68] on span "True" at bounding box center [341, 63] width 12 height 7
click at [333, 68] on input "True" at bounding box center [329, 65] width 7 height 6
radio input "true"
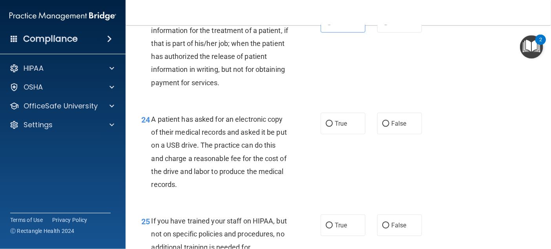
scroll to position [1688, 0]
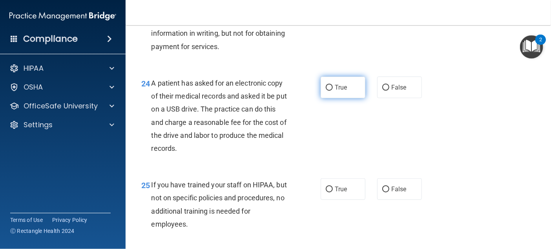
click at [327, 98] on label "True" at bounding box center [343, 88] width 45 height 22
click at [327, 91] on input "True" at bounding box center [329, 88] width 7 height 6
radio input "true"
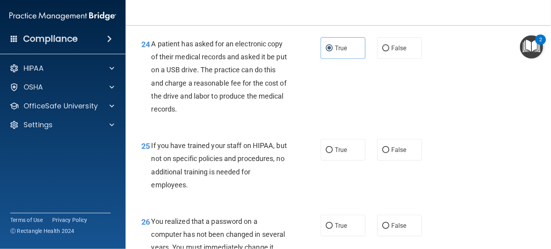
scroll to position [1767, 0]
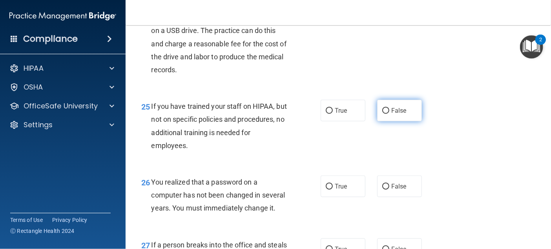
click at [395, 121] on label "False" at bounding box center [399, 111] width 45 height 22
click at [390, 114] on input "False" at bounding box center [385, 111] width 7 height 6
radio input "true"
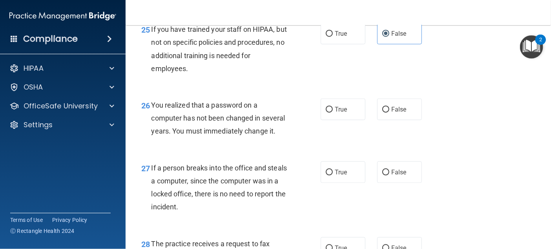
scroll to position [1846, 0]
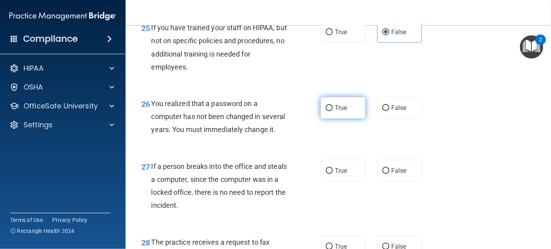
click at [326, 119] on label "True" at bounding box center [343, 108] width 45 height 22
click at [326, 111] on input "True" at bounding box center [329, 108] width 7 height 6
radio input "true"
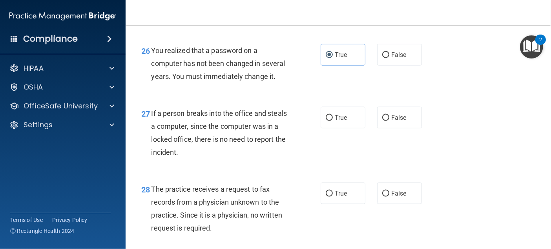
scroll to position [1924, 0]
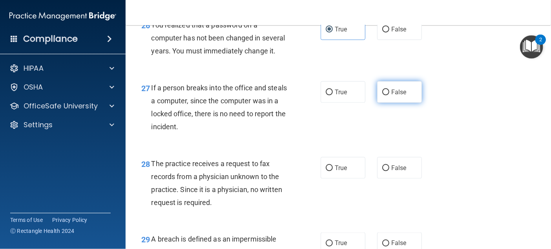
click at [382, 95] on input "False" at bounding box center [385, 93] width 7 height 6
radio input "true"
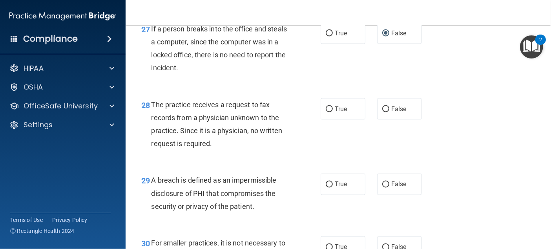
scroll to position [2003, 0]
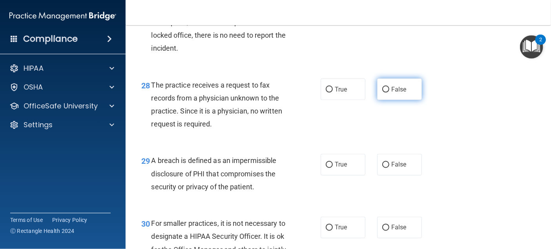
click at [401, 100] on label "False" at bounding box center [399, 90] width 45 height 22
click at [390, 93] on input "False" at bounding box center [385, 90] width 7 height 6
radio input "true"
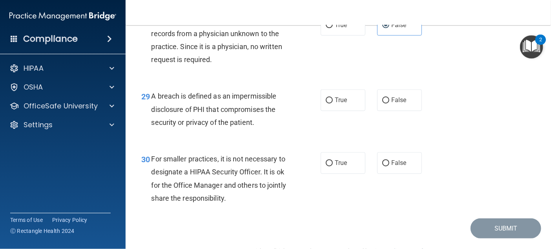
scroll to position [2081, 0]
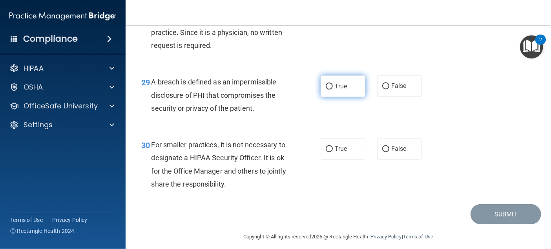
click at [329, 90] on input "True" at bounding box center [329, 87] width 7 height 6
radio input "true"
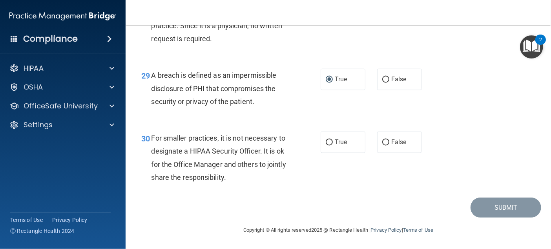
scroll to position [2113, 0]
click at [339, 144] on span "True" at bounding box center [341, 142] width 12 height 7
click at [333, 144] on input "True" at bounding box center [329, 143] width 7 height 6
radio input "true"
click at [516, 215] on button "Submit" at bounding box center [506, 208] width 71 height 20
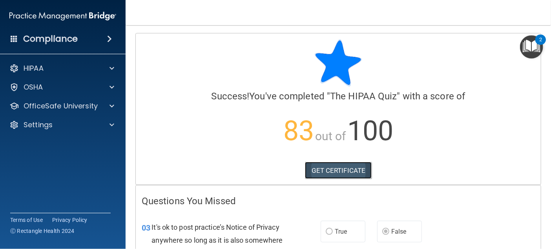
click at [316, 167] on link "GET CERTIFICATE" at bounding box center [338, 170] width 67 height 17
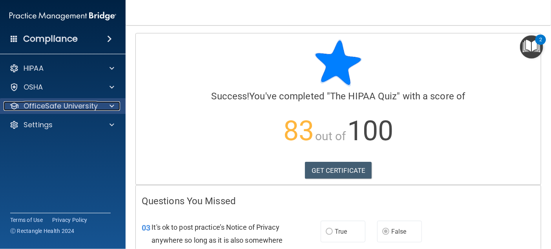
click at [43, 107] on p "OfficeSafe University" at bounding box center [61, 105] width 74 height 9
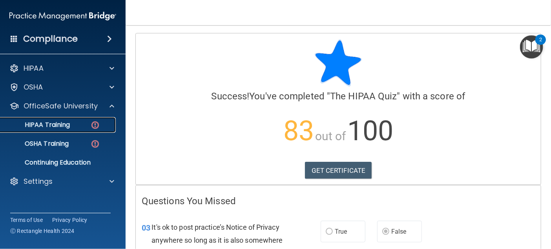
click at [66, 126] on p "HIPAA Training" at bounding box center [37, 125] width 65 height 8
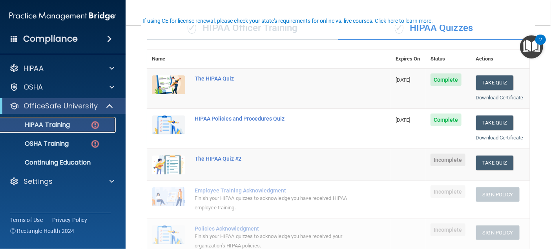
scroll to position [79, 0]
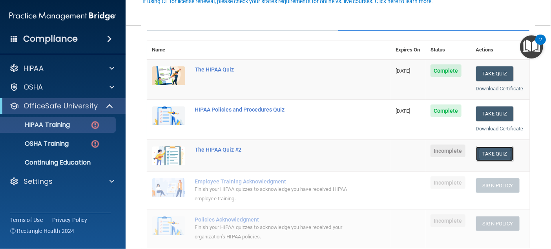
click at [494, 161] on button "Take Quiz" at bounding box center [495, 153] width 38 height 15
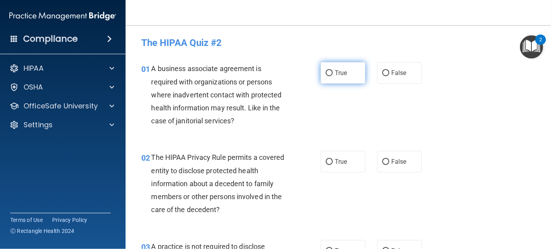
click at [335, 70] on span "True" at bounding box center [341, 72] width 12 height 7
click at [333, 70] on input "True" at bounding box center [329, 73] width 7 height 6
radio input "true"
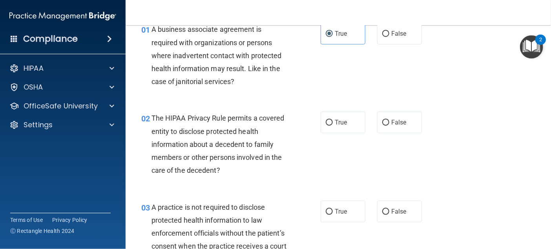
scroll to position [79, 0]
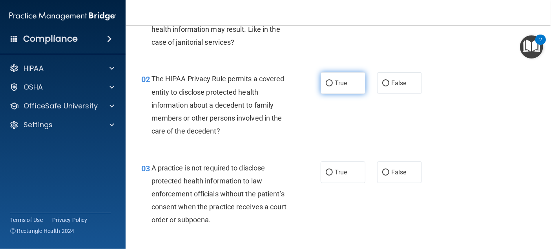
click at [337, 84] on span "True" at bounding box center [341, 82] width 12 height 7
click at [333, 84] on input "True" at bounding box center [329, 83] width 7 height 6
radio input "true"
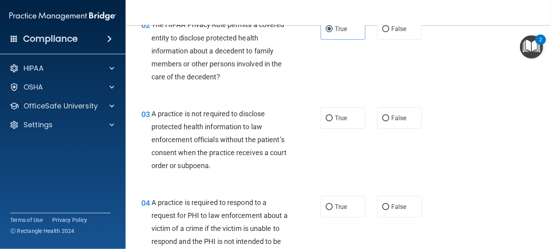
scroll to position [157, 0]
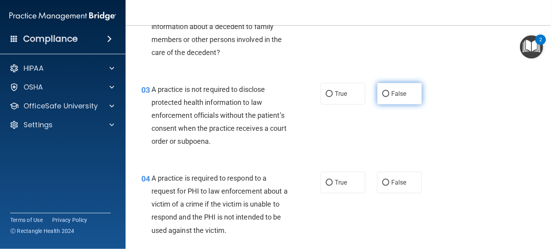
click at [400, 83] on label "False" at bounding box center [399, 94] width 45 height 22
click at [390, 91] on input "False" at bounding box center [385, 94] width 7 height 6
radio input "true"
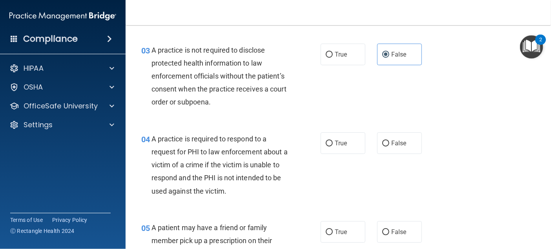
scroll to position [236, 0]
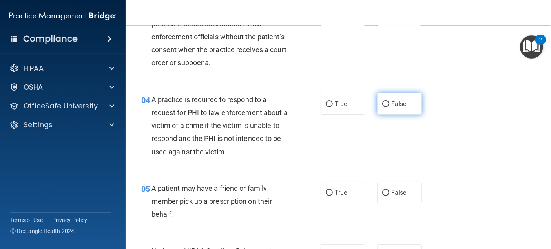
click at [382, 105] on input "False" at bounding box center [385, 104] width 7 height 6
radio input "true"
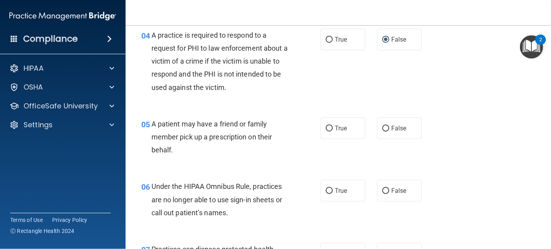
scroll to position [314, 0]
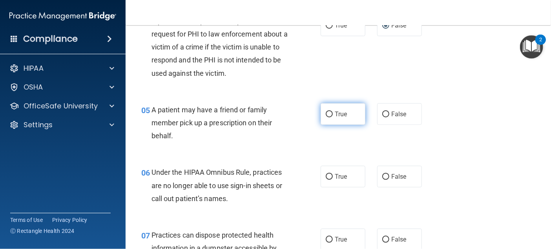
click at [335, 117] on span "True" at bounding box center [341, 113] width 12 height 7
click at [333, 117] on input "True" at bounding box center [329, 115] width 7 height 6
radio input "true"
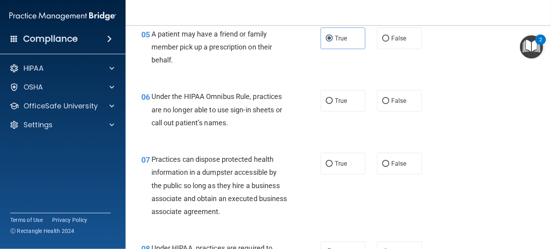
scroll to position [393, 0]
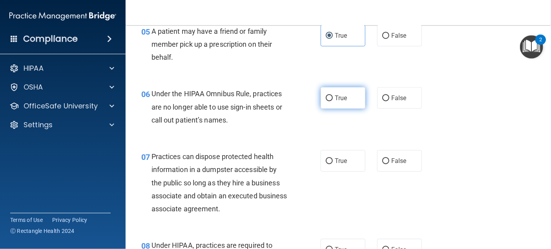
click at [330, 104] on label "True" at bounding box center [343, 98] width 45 height 22
click at [330, 101] on input "True" at bounding box center [329, 98] width 7 height 6
radio input "true"
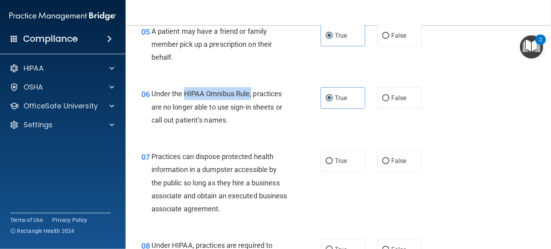
drag, startPoint x: 184, startPoint y: 92, endPoint x: 251, endPoint y: 95, distance: 66.8
click at [251, 95] on span "Under the HIPAA Omnibus Rule, practices are no longer able to use sign-in sheet…" at bounding box center [217, 107] width 131 height 34
click at [265, 141] on div "07 Practices can dispose protected health information in a dumpster accessible …" at bounding box center [338, 184] width 406 height 89
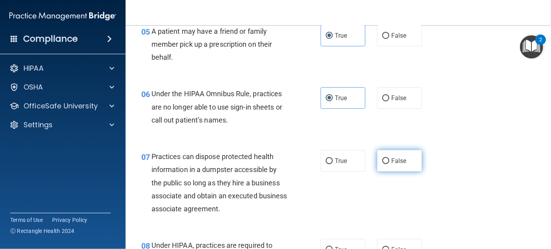
drag, startPoint x: 387, startPoint y: 157, endPoint x: 383, endPoint y: 159, distance: 4.4
click at [387, 157] on label "False" at bounding box center [399, 161] width 45 height 22
click at [387, 158] on input "False" at bounding box center [385, 161] width 7 height 6
radio input "true"
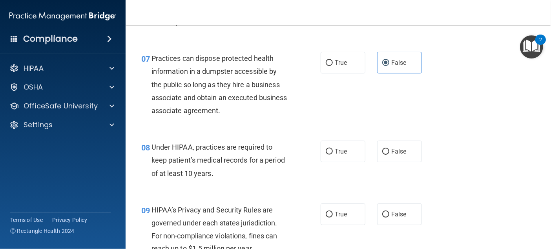
scroll to position [510, 0]
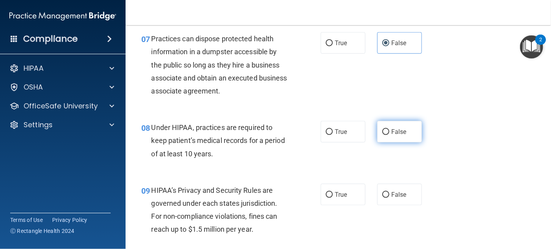
click at [384, 135] on label "False" at bounding box center [399, 132] width 45 height 22
click at [384, 135] on input "False" at bounding box center [385, 132] width 7 height 6
radio input "true"
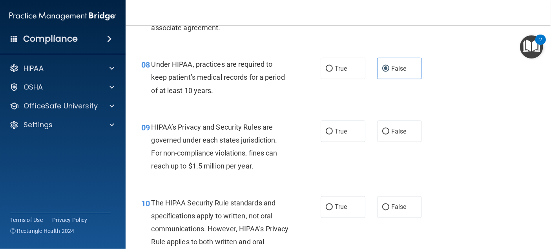
scroll to position [589, 0]
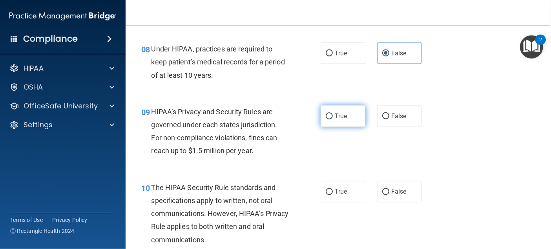
click at [338, 113] on span "True" at bounding box center [341, 115] width 12 height 7
click at [333, 113] on input "True" at bounding box center [329, 116] width 7 height 6
radio input "true"
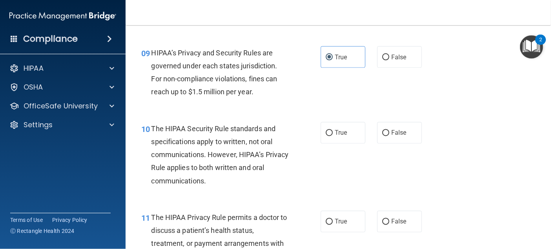
scroll to position [668, 0]
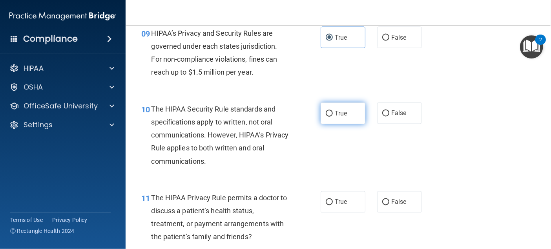
click at [342, 114] on span "True" at bounding box center [341, 113] width 12 height 7
click at [333, 114] on input "True" at bounding box center [329, 114] width 7 height 6
radio input "true"
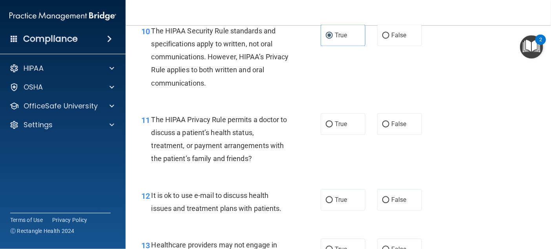
scroll to position [746, 0]
click at [387, 124] on label "False" at bounding box center [399, 124] width 45 height 22
click at [387, 124] on input "False" at bounding box center [385, 124] width 7 height 6
radio input "true"
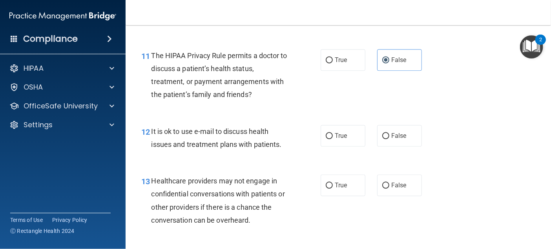
scroll to position [825, 0]
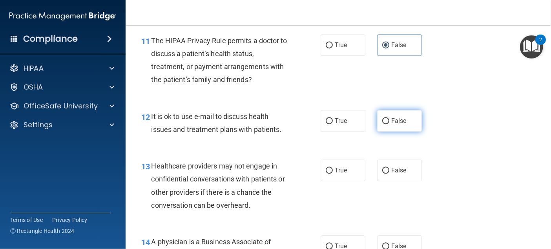
click at [384, 122] on input "False" at bounding box center [385, 121] width 7 height 6
radio input "true"
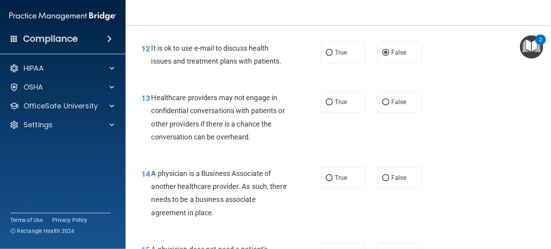
scroll to position [903, 0]
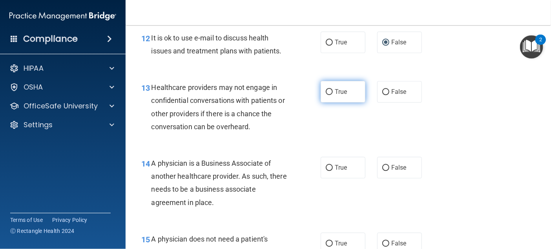
click at [335, 90] on span "True" at bounding box center [341, 91] width 12 height 7
click at [333, 90] on input "True" at bounding box center [329, 92] width 7 height 6
radio input "true"
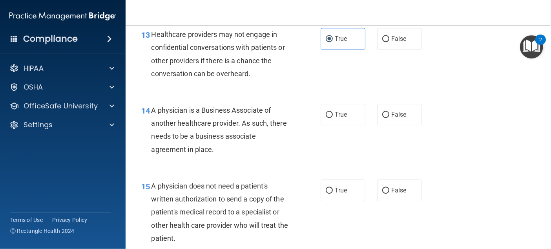
scroll to position [982, 0]
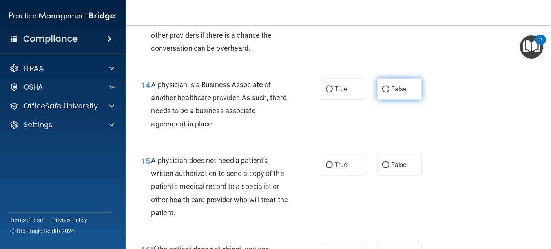
click at [399, 94] on label "False" at bounding box center [399, 89] width 45 height 22
click at [390, 92] on input "False" at bounding box center [385, 89] width 7 height 6
radio input "true"
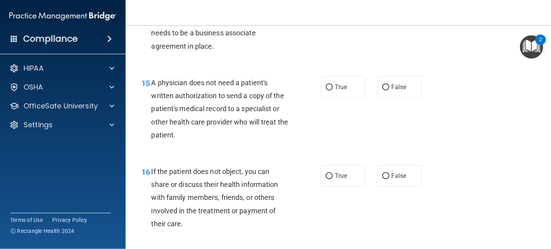
scroll to position [1060, 0]
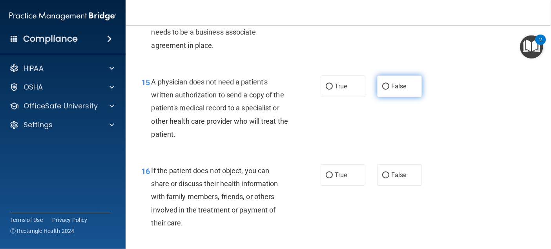
click at [391, 87] on span "False" at bounding box center [398, 85] width 15 height 7
click at [390, 87] on input "False" at bounding box center [385, 87] width 7 height 6
radio input "true"
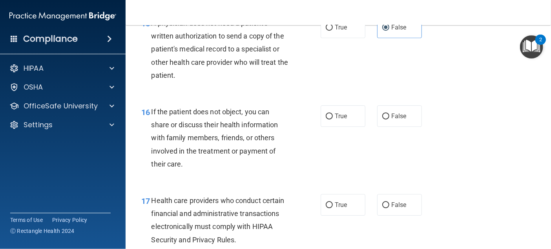
scroll to position [1139, 0]
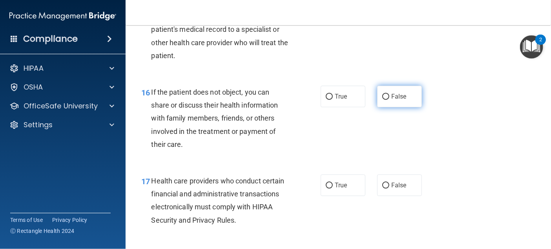
click at [400, 104] on label "False" at bounding box center [399, 97] width 45 height 22
click at [390, 100] on input "False" at bounding box center [385, 97] width 7 height 6
radio input "true"
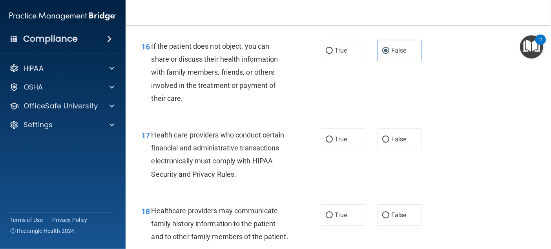
scroll to position [1217, 0]
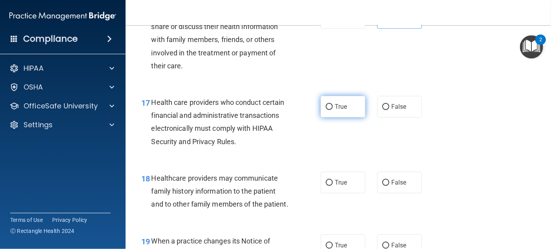
click at [335, 108] on span "True" at bounding box center [341, 106] width 12 height 7
click at [333, 108] on input "True" at bounding box center [329, 107] width 7 height 6
radio input "true"
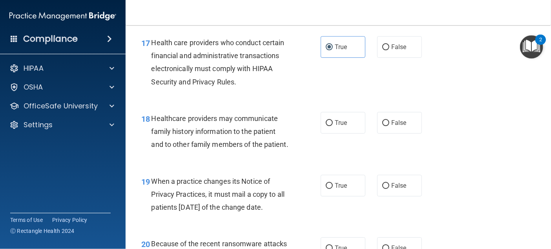
scroll to position [1296, 0]
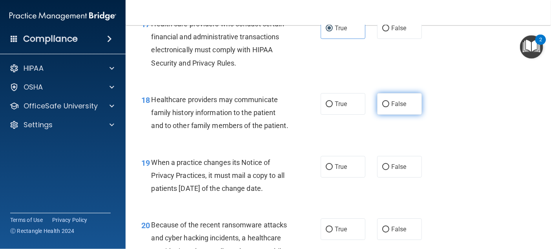
click at [386, 110] on label "False" at bounding box center [399, 104] width 45 height 22
click at [386, 107] on input "False" at bounding box center [385, 104] width 7 height 6
radio input "true"
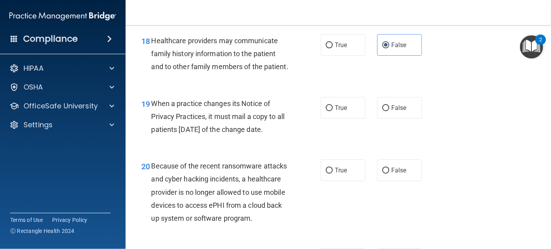
scroll to position [1374, 0]
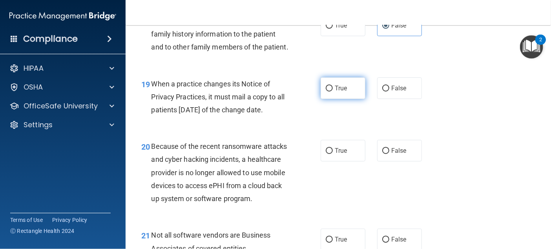
click at [339, 92] on span "True" at bounding box center [341, 87] width 12 height 7
click at [333, 91] on input "True" at bounding box center [329, 89] width 7 height 6
radio input "true"
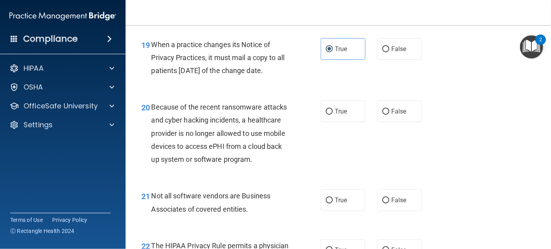
scroll to position [1453, 0]
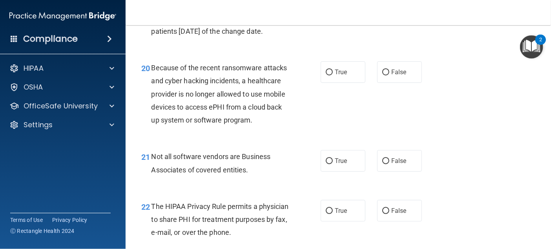
drag, startPoint x: 331, startPoint y: 101, endPoint x: 299, endPoint y: 111, distance: 33.3
click at [331, 83] on label "True" at bounding box center [343, 72] width 45 height 22
click at [331, 75] on input "True" at bounding box center [329, 73] width 7 height 6
radio input "true"
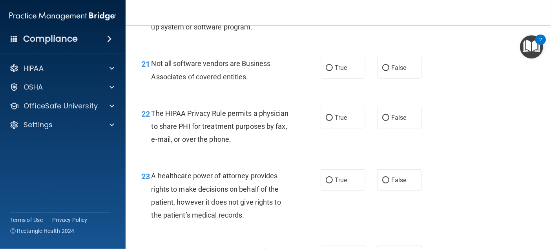
scroll to position [1571, 0]
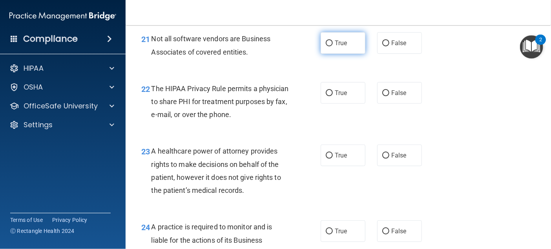
click at [335, 47] on span "True" at bounding box center [341, 42] width 12 height 7
click at [333, 46] on input "True" at bounding box center [329, 43] width 7 height 6
radio input "true"
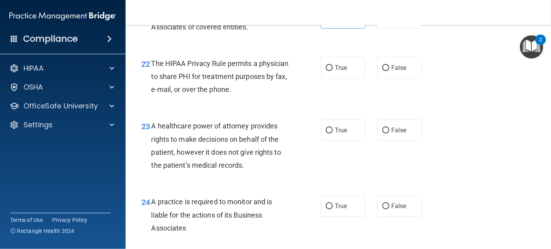
scroll to position [1610, 0]
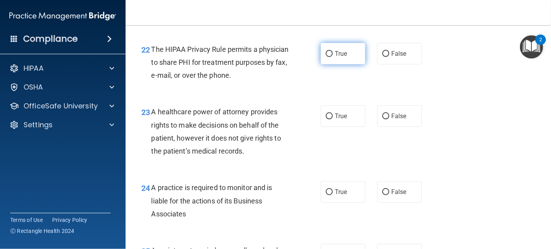
click at [335, 57] on span "True" at bounding box center [341, 53] width 12 height 7
click at [333, 57] on input "True" at bounding box center [329, 54] width 7 height 6
radio input "true"
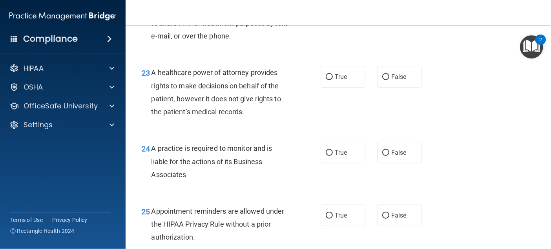
scroll to position [1688, 0]
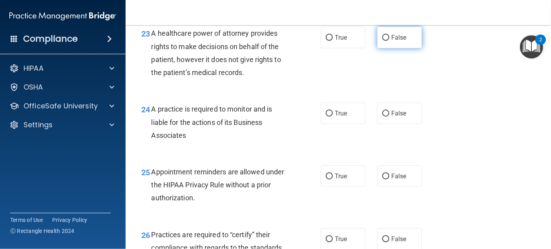
click at [386, 48] on label "False" at bounding box center [399, 38] width 45 height 22
click at [386, 41] on input "False" at bounding box center [385, 38] width 7 height 6
radio input "true"
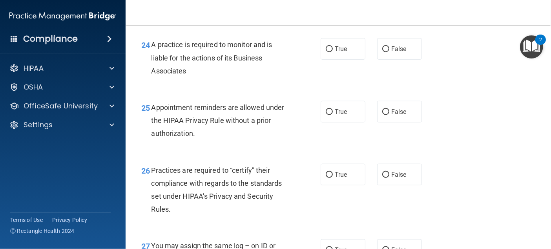
scroll to position [1767, 0]
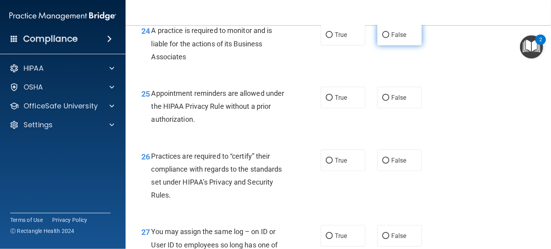
click at [391, 46] on label "False" at bounding box center [399, 35] width 45 height 22
click at [390, 38] on input "False" at bounding box center [385, 35] width 7 height 6
radio input "true"
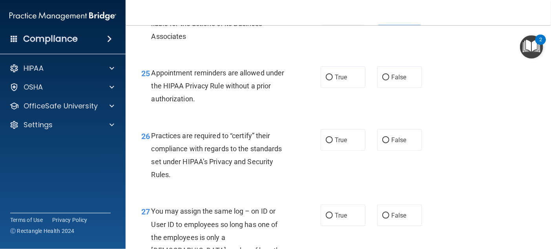
scroll to position [1806, 0]
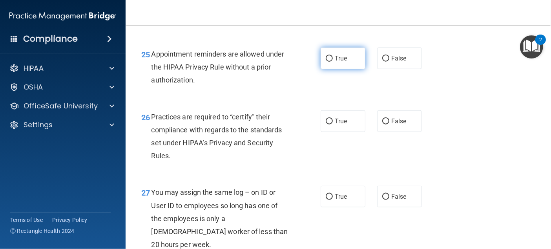
click at [324, 69] on label "True" at bounding box center [343, 59] width 45 height 22
click at [326, 62] on input "True" at bounding box center [329, 59] width 7 height 6
radio input "true"
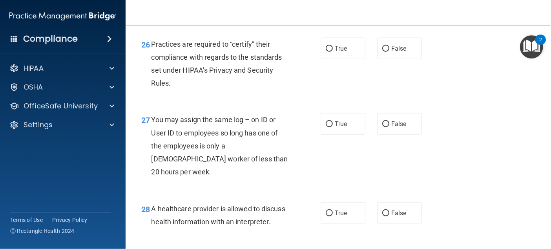
scroll to position [1885, 0]
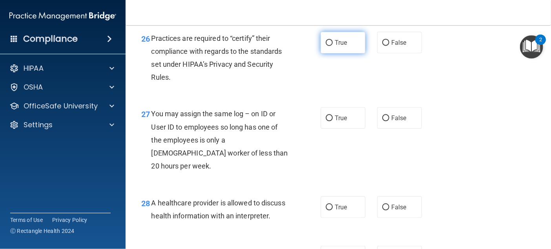
click at [338, 46] on span "True" at bounding box center [341, 42] width 12 height 7
click at [333, 46] on input "True" at bounding box center [329, 43] width 7 height 6
radio input "true"
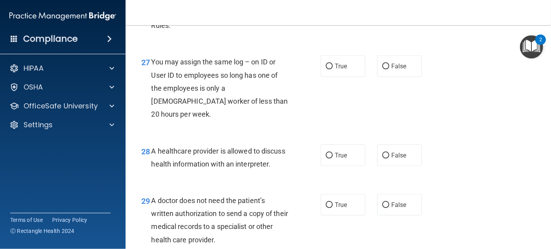
scroll to position [1963, 0]
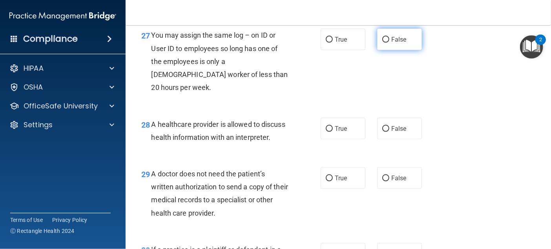
click at [395, 43] on span "False" at bounding box center [398, 39] width 15 height 7
click at [390, 43] on input "False" at bounding box center [385, 40] width 7 height 6
radio input "true"
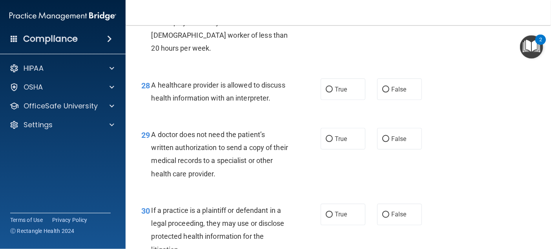
scroll to position [2042, 0]
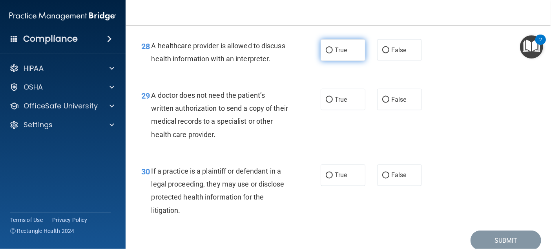
click at [331, 61] on label "True" at bounding box center [343, 50] width 45 height 22
click at [331, 53] on input "True" at bounding box center [329, 51] width 7 height 6
radio input "true"
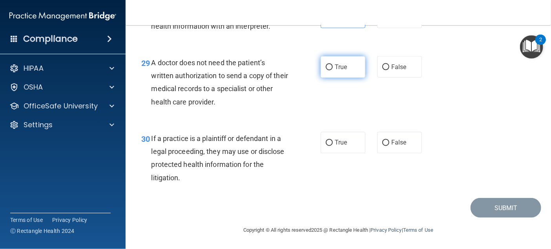
click at [335, 71] on span "True" at bounding box center [341, 66] width 12 height 7
click at [333, 70] on input "True" at bounding box center [329, 67] width 7 height 6
radio input "true"
click at [340, 140] on span "True" at bounding box center [341, 142] width 12 height 7
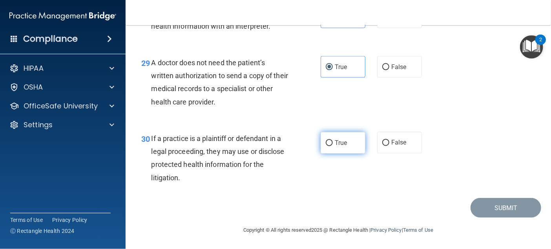
click at [333, 140] on input "True" at bounding box center [329, 143] width 7 height 6
radio input "true"
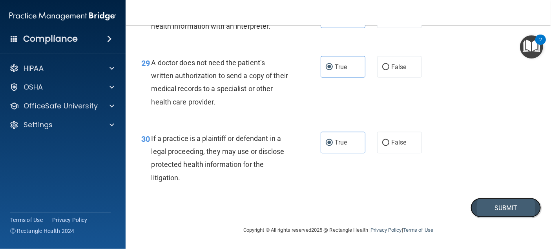
click at [515, 207] on button "Submit" at bounding box center [506, 208] width 71 height 20
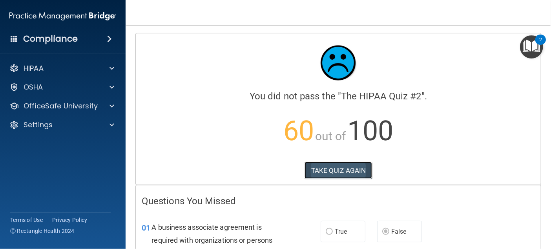
click at [338, 173] on button "TAKE QUIZ AGAIN" at bounding box center [339, 170] width 68 height 17
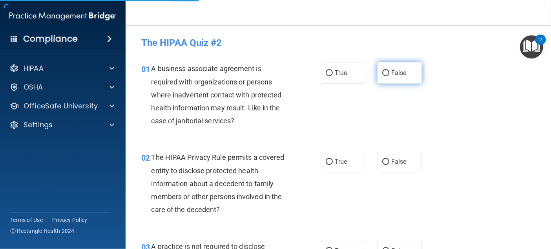
click at [393, 72] on span "False" at bounding box center [398, 72] width 15 height 7
click at [390, 72] on input "False" at bounding box center [385, 73] width 7 height 6
radio input "true"
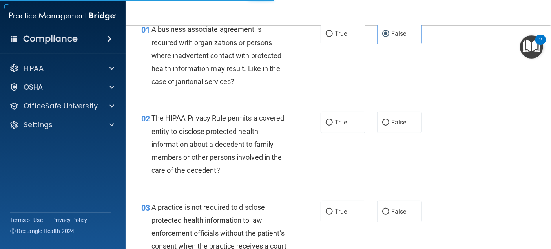
scroll to position [79, 0]
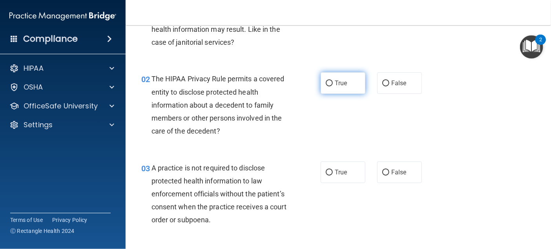
click at [322, 82] on label "True" at bounding box center [343, 83] width 45 height 22
click at [326, 82] on input "True" at bounding box center [329, 83] width 7 height 6
radio input "true"
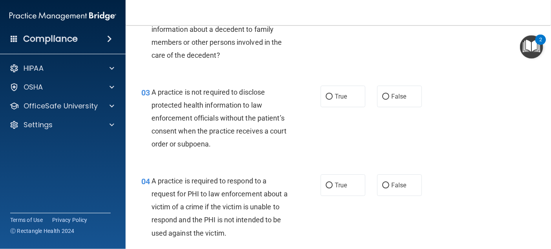
scroll to position [157, 0]
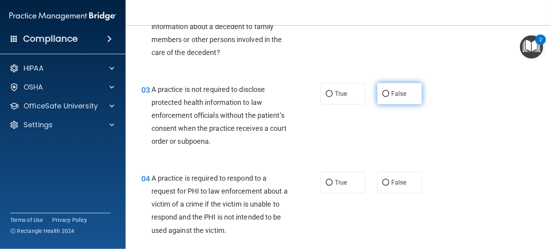
click at [398, 95] on span "False" at bounding box center [398, 93] width 15 height 7
click at [390, 95] on input "False" at bounding box center [385, 94] width 7 height 6
radio input "true"
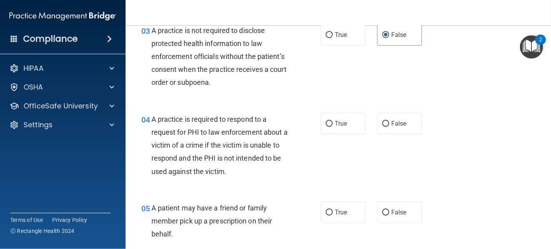
scroll to position [236, 0]
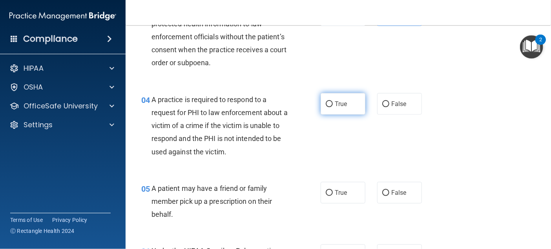
click at [331, 106] on label "True" at bounding box center [343, 104] width 45 height 22
click at [331, 106] on input "True" at bounding box center [329, 104] width 7 height 6
radio input "true"
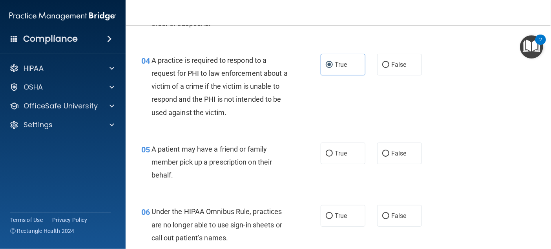
scroll to position [314, 0]
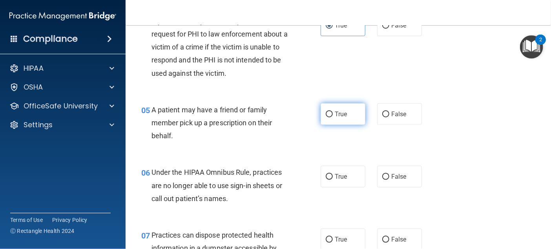
click at [330, 116] on label "True" at bounding box center [343, 114] width 45 height 22
click at [330, 116] on input "True" at bounding box center [329, 115] width 7 height 6
radio input "true"
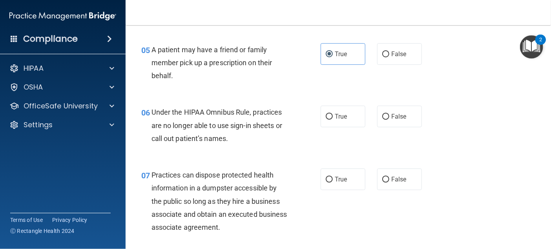
scroll to position [393, 0]
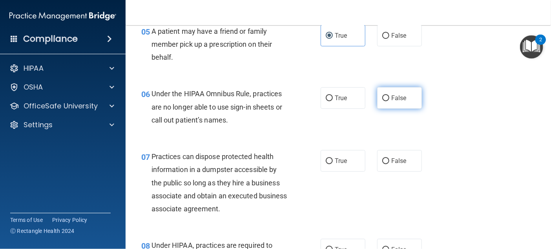
click at [382, 100] on input "False" at bounding box center [385, 98] width 7 height 6
radio input "true"
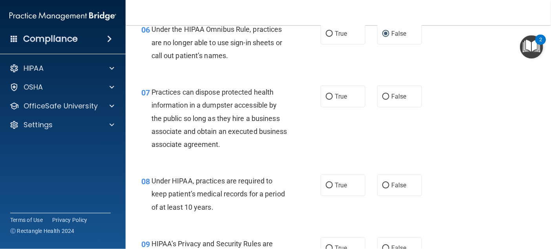
scroll to position [471, 0]
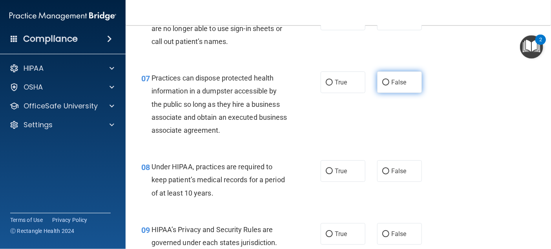
click at [391, 85] on span "False" at bounding box center [398, 82] width 15 height 7
click at [388, 85] on input "False" at bounding box center [385, 83] width 7 height 6
radio input "true"
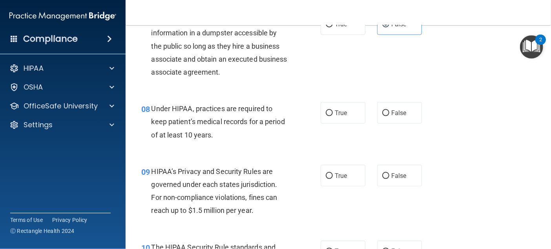
scroll to position [550, 0]
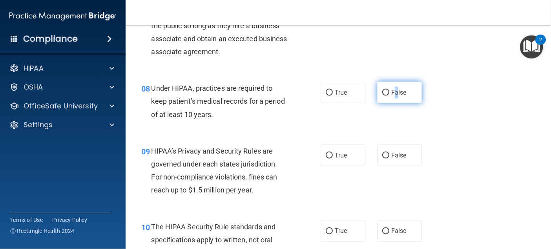
drag, startPoint x: 393, startPoint y: 94, endPoint x: 382, endPoint y: 94, distance: 11.0
click at [393, 93] on span "False" at bounding box center [398, 92] width 15 height 7
click at [384, 91] on input "False" at bounding box center [385, 93] width 7 height 6
radio input "true"
click at [291, 129] on div "08 Under HIPAA, practices are required to keep patient’s medical records for a …" at bounding box center [338, 103] width 406 height 63
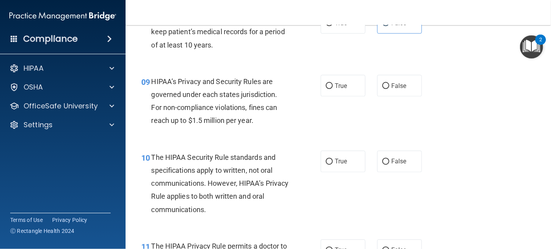
scroll to position [628, 0]
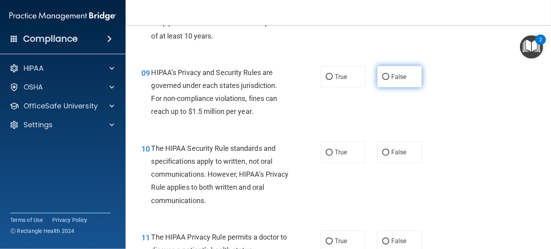
click at [410, 76] on label "False" at bounding box center [399, 77] width 45 height 22
click at [390, 76] on input "False" at bounding box center [385, 77] width 7 height 6
radio input "true"
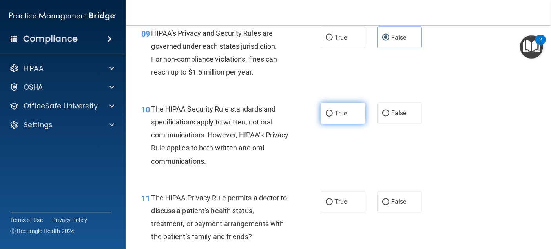
click at [326, 115] on input "True" at bounding box center [329, 114] width 7 height 6
radio input "true"
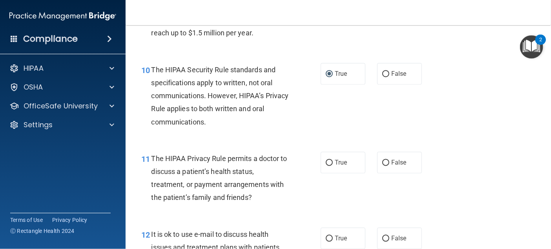
scroll to position [746, 0]
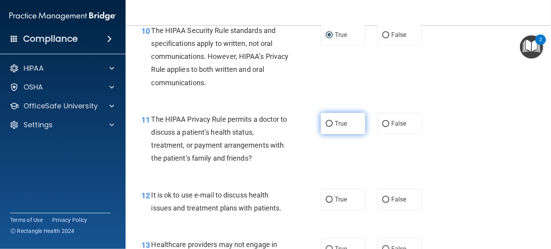
click at [344, 123] on span "True" at bounding box center [341, 123] width 12 height 7
click at [333, 123] on input "True" at bounding box center [329, 124] width 7 height 6
radio input "true"
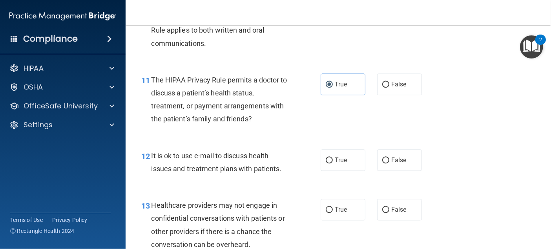
scroll to position [825, 0]
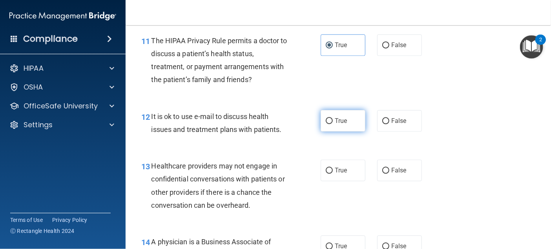
click at [326, 124] on label "True" at bounding box center [343, 121] width 45 height 22
click at [326, 124] on input "True" at bounding box center [329, 121] width 7 height 6
radio input "true"
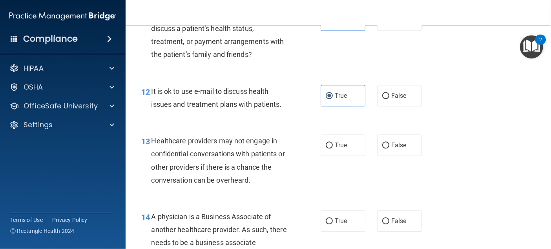
scroll to position [864, 0]
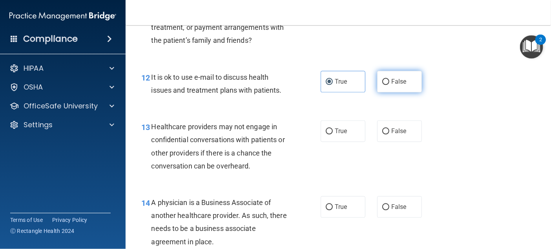
click at [382, 86] on label "False" at bounding box center [399, 82] width 45 height 22
click at [382, 85] on input "False" at bounding box center [385, 82] width 7 height 6
radio input "true"
radio input "false"
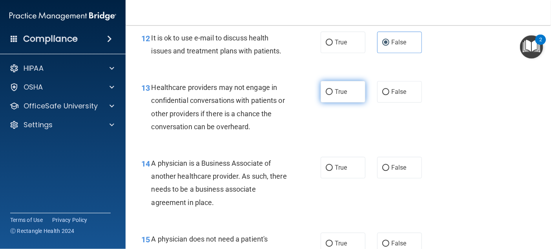
click at [330, 95] on label "True" at bounding box center [343, 92] width 45 height 22
click at [330, 95] on input "True" at bounding box center [329, 92] width 7 height 6
radio input "true"
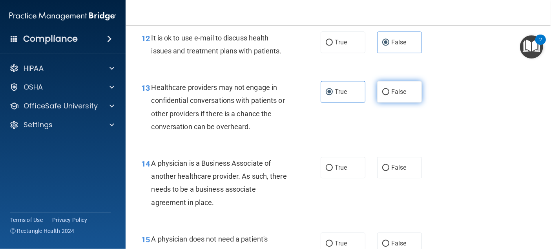
click at [391, 90] on span "False" at bounding box center [398, 91] width 15 height 7
click at [388, 90] on input "False" at bounding box center [385, 92] width 7 height 6
radio input "true"
radio input "false"
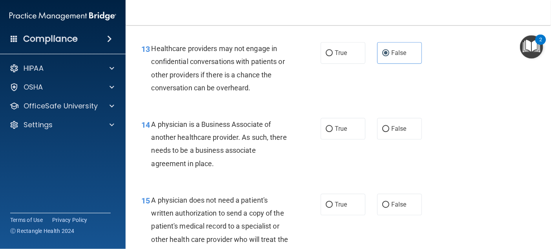
scroll to position [942, 0]
click at [391, 128] on span "False" at bounding box center [398, 127] width 15 height 7
click at [390, 128] on input "False" at bounding box center [385, 129] width 7 height 6
radio input "true"
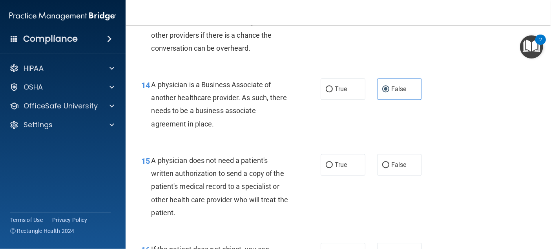
scroll to position [1021, 0]
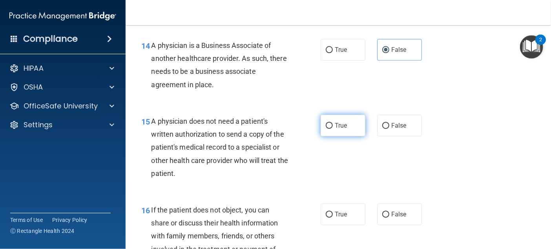
click at [331, 128] on label "True" at bounding box center [343, 126] width 45 height 22
click at [331, 128] on input "True" at bounding box center [329, 126] width 7 height 6
radio input "true"
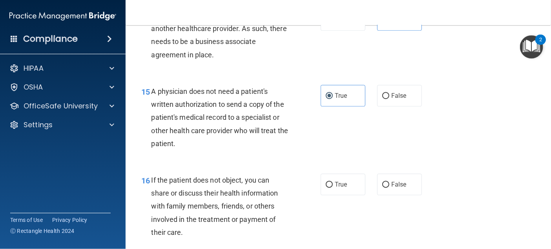
scroll to position [1139, 0]
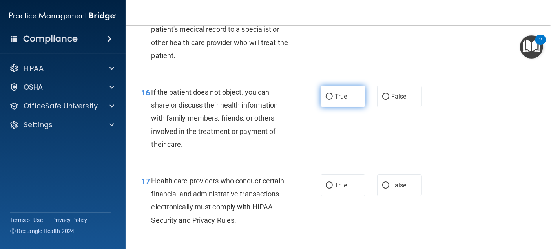
click at [348, 97] on label "True" at bounding box center [343, 97] width 45 height 22
click at [333, 97] on input "True" at bounding box center [329, 97] width 7 height 6
radio input "true"
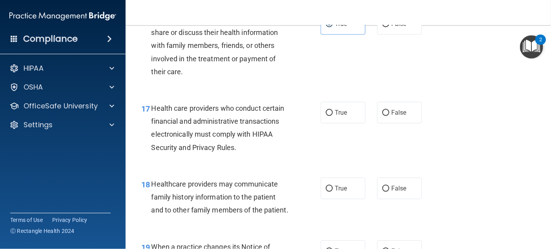
scroll to position [1217, 0]
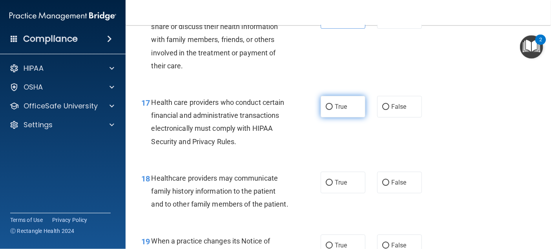
click at [326, 108] on input "True" at bounding box center [329, 107] width 7 height 6
radio input "true"
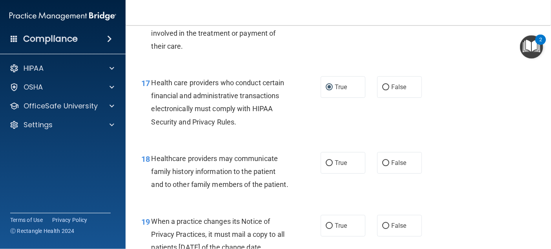
scroll to position [1257, 0]
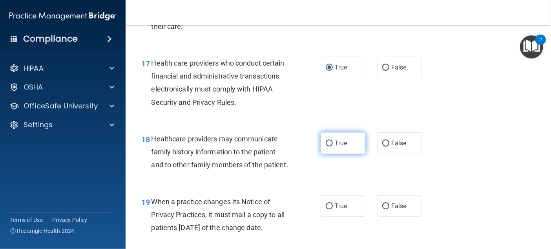
click at [331, 143] on label "True" at bounding box center [343, 143] width 45 height 22
click at [331, 143] on input "True" at bounding box center [329, 144] width 7 height 6
radio input "true"
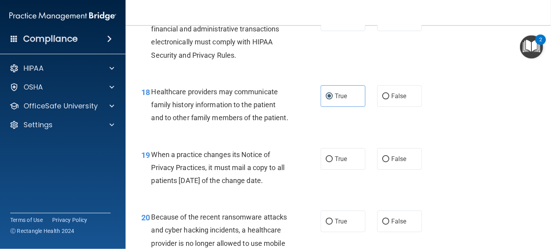
scroll to position [1335, 0]
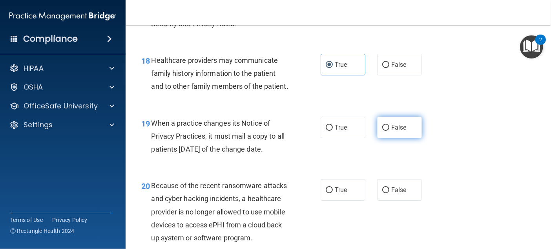
click at [395, 131] on span "False" at bounding box center [398, 127] width 15 height 7
click at [390, 131] on input "False" at bounding box center [385, 128] width 7 height 6
radio input "true"
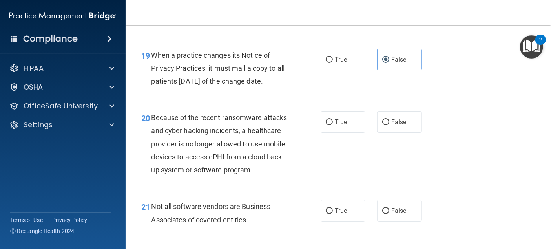
scroll to position [1414, 0]
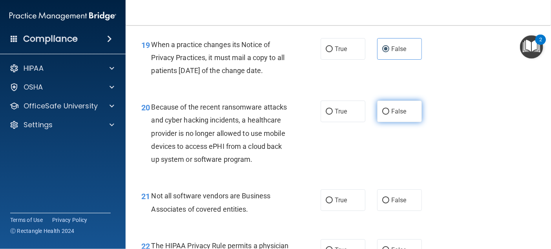
click at [382, 115] on input "False" at bounding box center [385, 112] width 7 height 6
radio input "true"
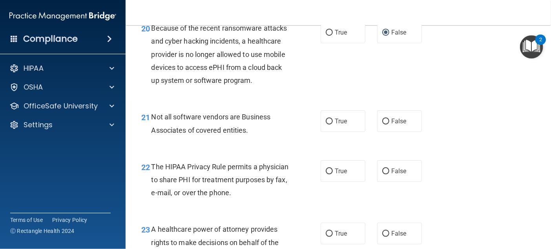
scroll to position [1531, 0]
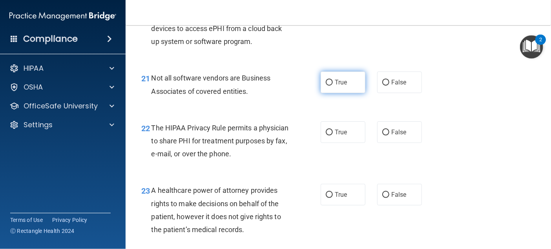
click at [337, 86] on span "True" at bounding box center [341, 82] width 12 height 7
click at [333, 86] on input "True" at bounding box center [329, 83] width 7 height 6
radio input "true"
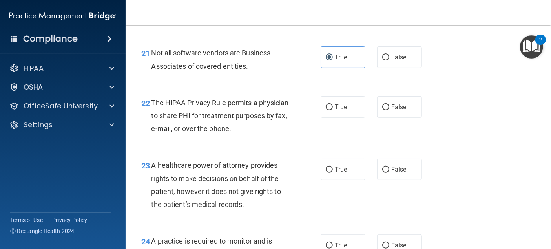
scroll to position [1571, 0]
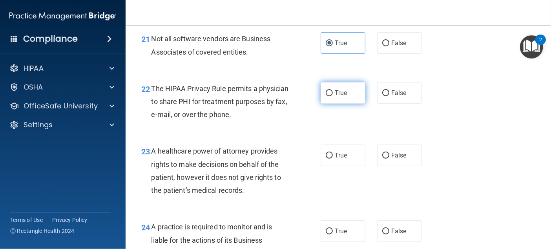
click at [342, 97] on span "True" at bounding box center [341, 92] width 12 height 7
click at [333, 96] on input "True" at bounding box center [329, 93] width 7 height 6
radio input "true"
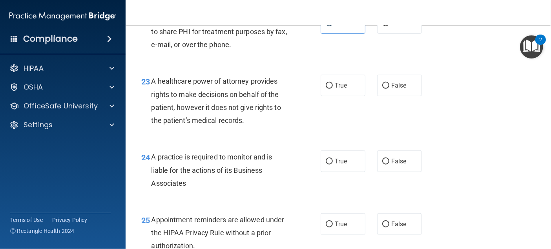
scroll to position [1649, 0]
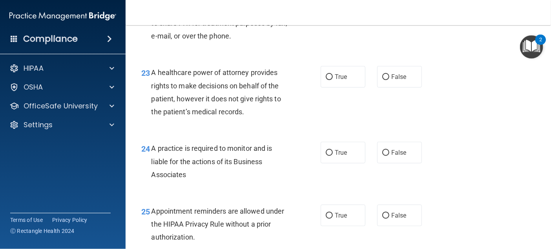
click at [373, 88] on div "True False" at bounding box center [375, 77] width 108 height 22
click at [382, 80] on input "False" at bounding box center [385, 77] width 7 height 6
radio input "true"
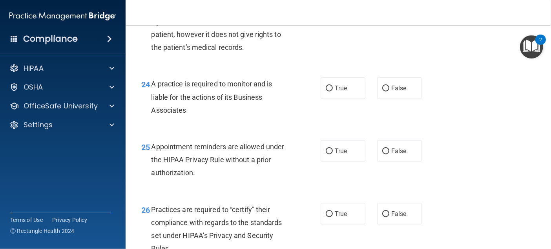
scroll to position [1728, 0]
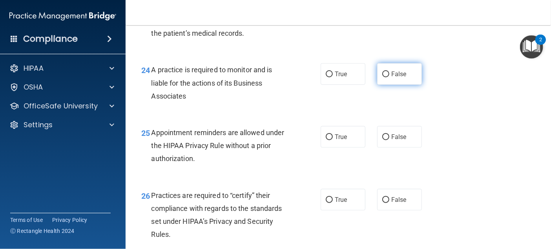
click at [389, 85] on label "False" at bounding box center [399, 74] width 45 height 22
click at [389, 77] on input "False" at bounding box center [385, 74] width 7 height 6
radio input "true"
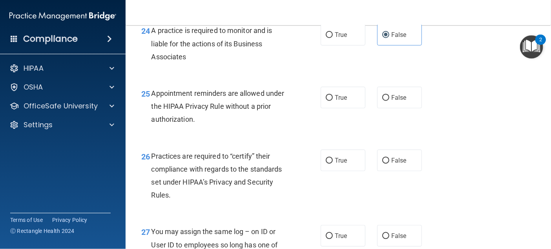
scroll to position [1806, 0]
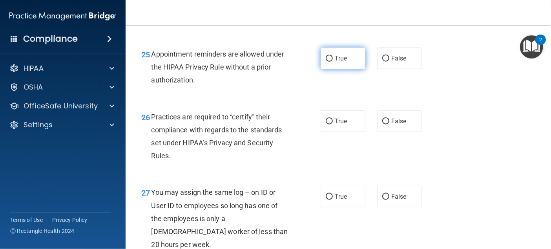
click at [330, 69] on label "True" at bounding box center [343, 59] width 45 height 22
click at [330, 62] on input "True" at bounding box center [329, 59] width 7 height 6
radio input "true"
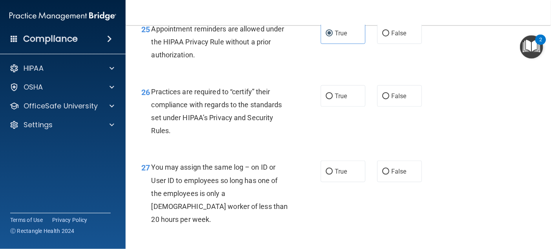
scroll to position [1846, 0]
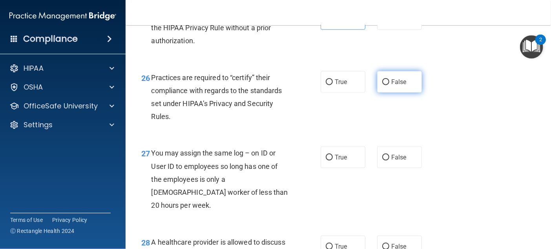
click at [393, 86] on span "False" at bounding box center [398, 81] width 15 height 7
click at [390, 85] on input "False" at bounding box center [385, 82] width 7 height 6
radio input "true"
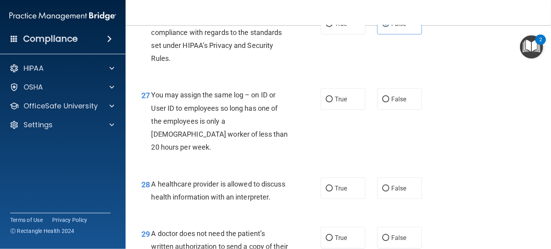
scroll to position [1924, 0]
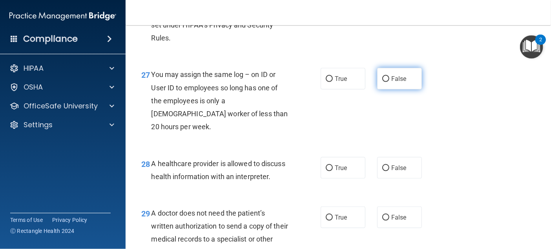
click at [389, 90] on label "False" at bounding box center [399, 79] width 45 height 22
click at [389, 82] on input "False" at bounding box center [385, 79] width 7 height 6
radio input "true"
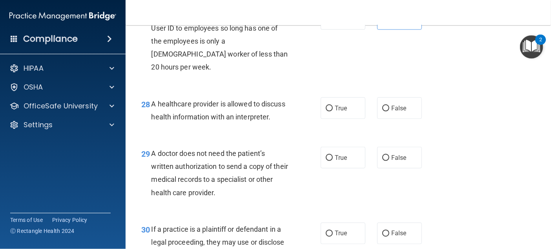
scroll to position [2003, 0]
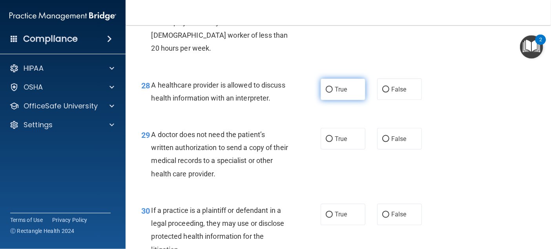
click at [340, 100] on label "True" at bounding box center [343, 90] width 45 height 22
click at [333, 93] on input "True" at bounding box center [329, 90] width 7 height 6
radio input "true"
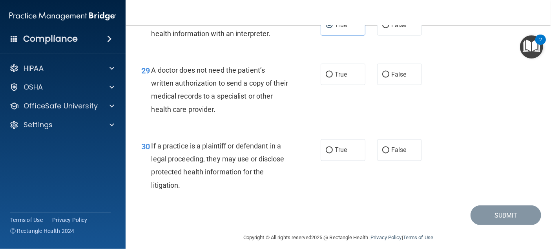
scroll to position [2081, 0]
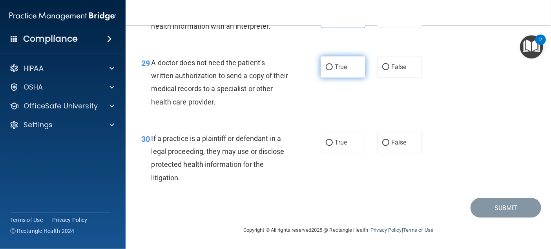
click at [331, 78] on label "True" at bounding box center [343, 67] width 45 height 22
click at [331, 70] on input "True" at bounding box center [329, 67] width 7 height 6
radio input "true"
click at [339, 139] on span "True" at bounding box center [341, 142] width 12 height 7
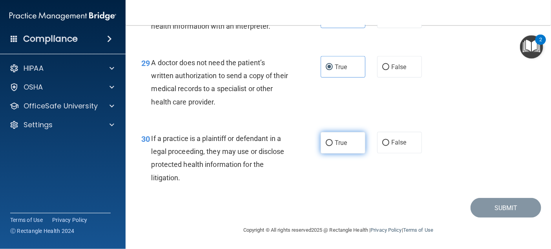
click at [333, 140] on input "True" at bounding box center [329, 143] width 7 height 6
radio input "true"
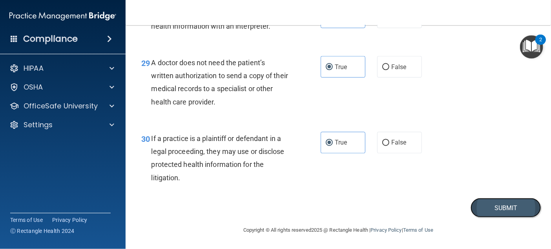
click at [485, 204] on button "Submit" at bounding box center [506, 208] width 71 height 20
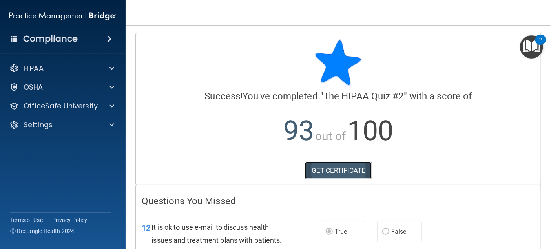
click at [308, 171] on link "GET CERTIFICATE" at bounding box center [338, 170] width 67 height 17
